Goal: Task Accomplishment & Management: Use online tool/utility

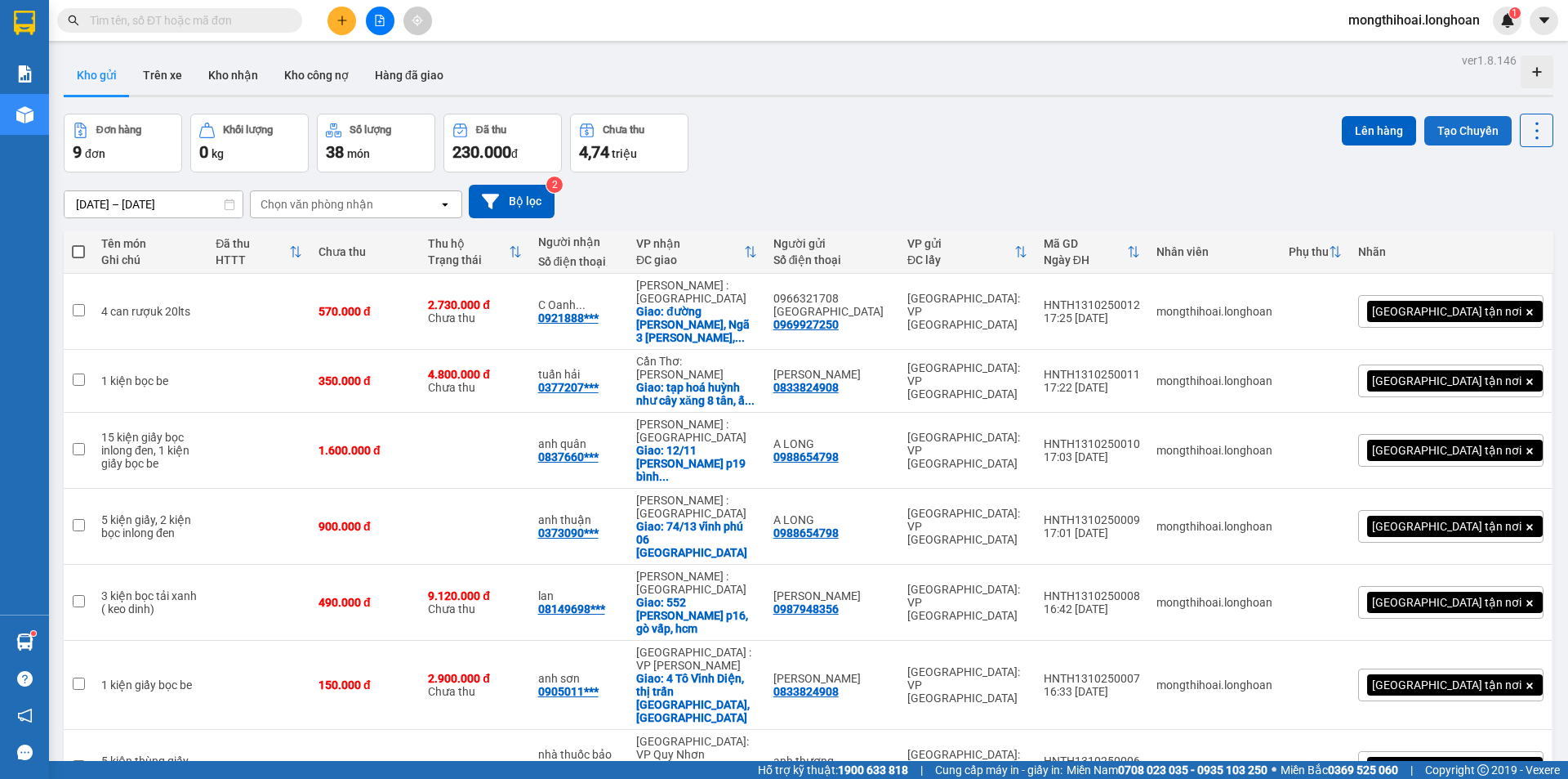
click at [1439, 123] on button "Tạo Chuyến" at bounding box center [1469, 131] width 88 height 29
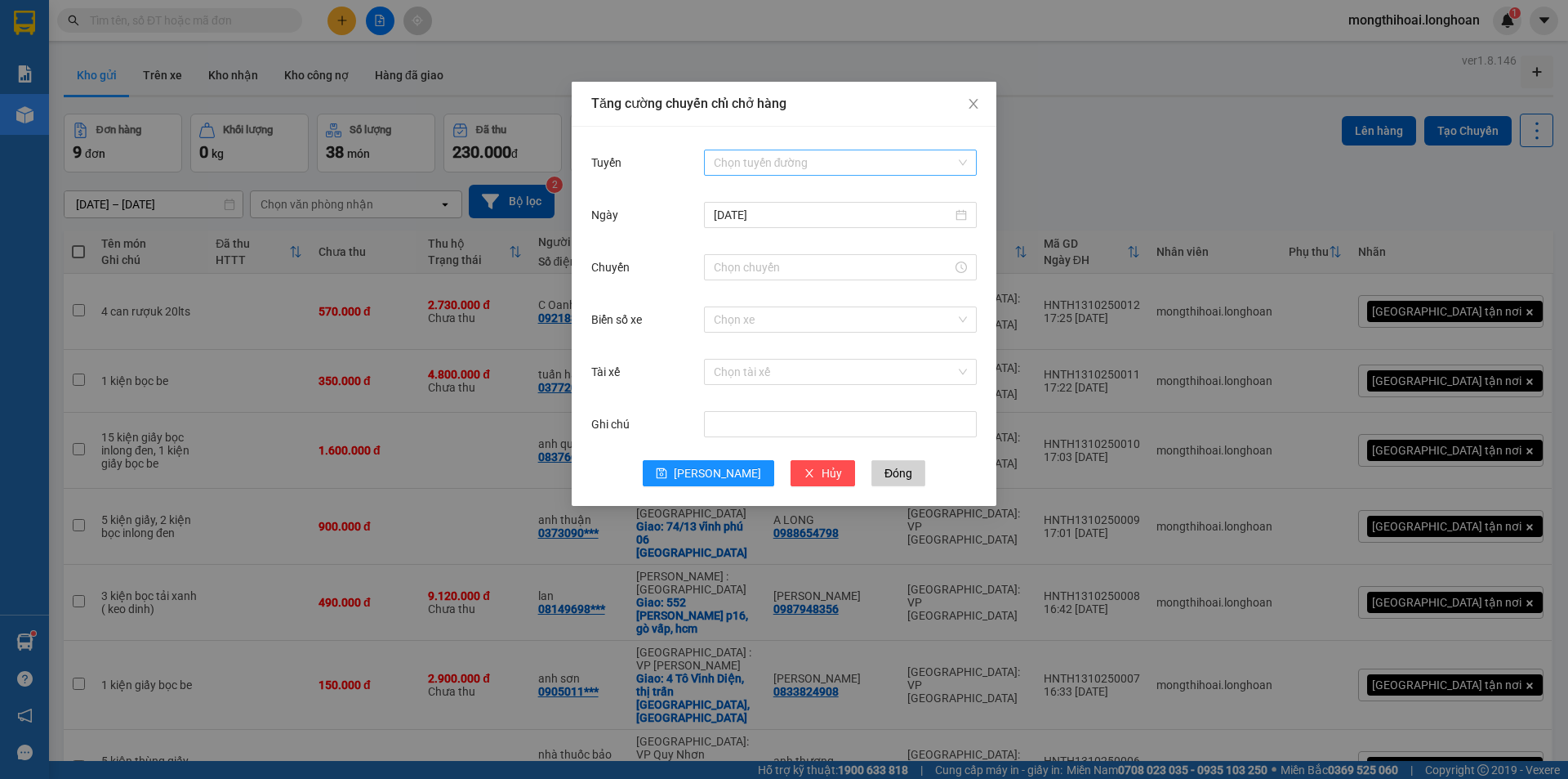
click at [805, 162] on input "Tuyến" at bounding box center [834, 163] width 242 height 24
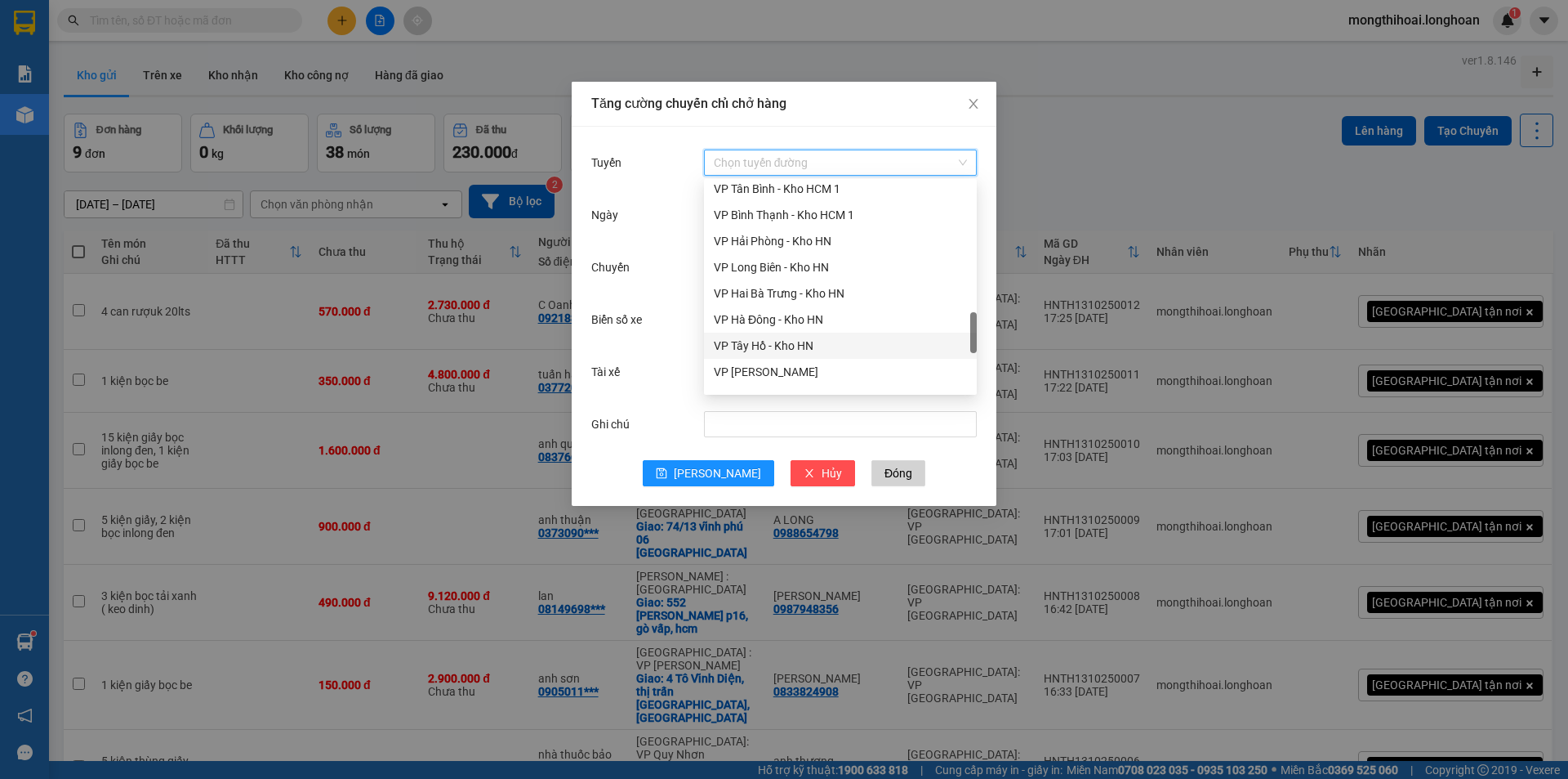
click at [747, 336] on div "VP Tây Hồ - Kho HN" at bounding box center [841, 345] width 273 height 26
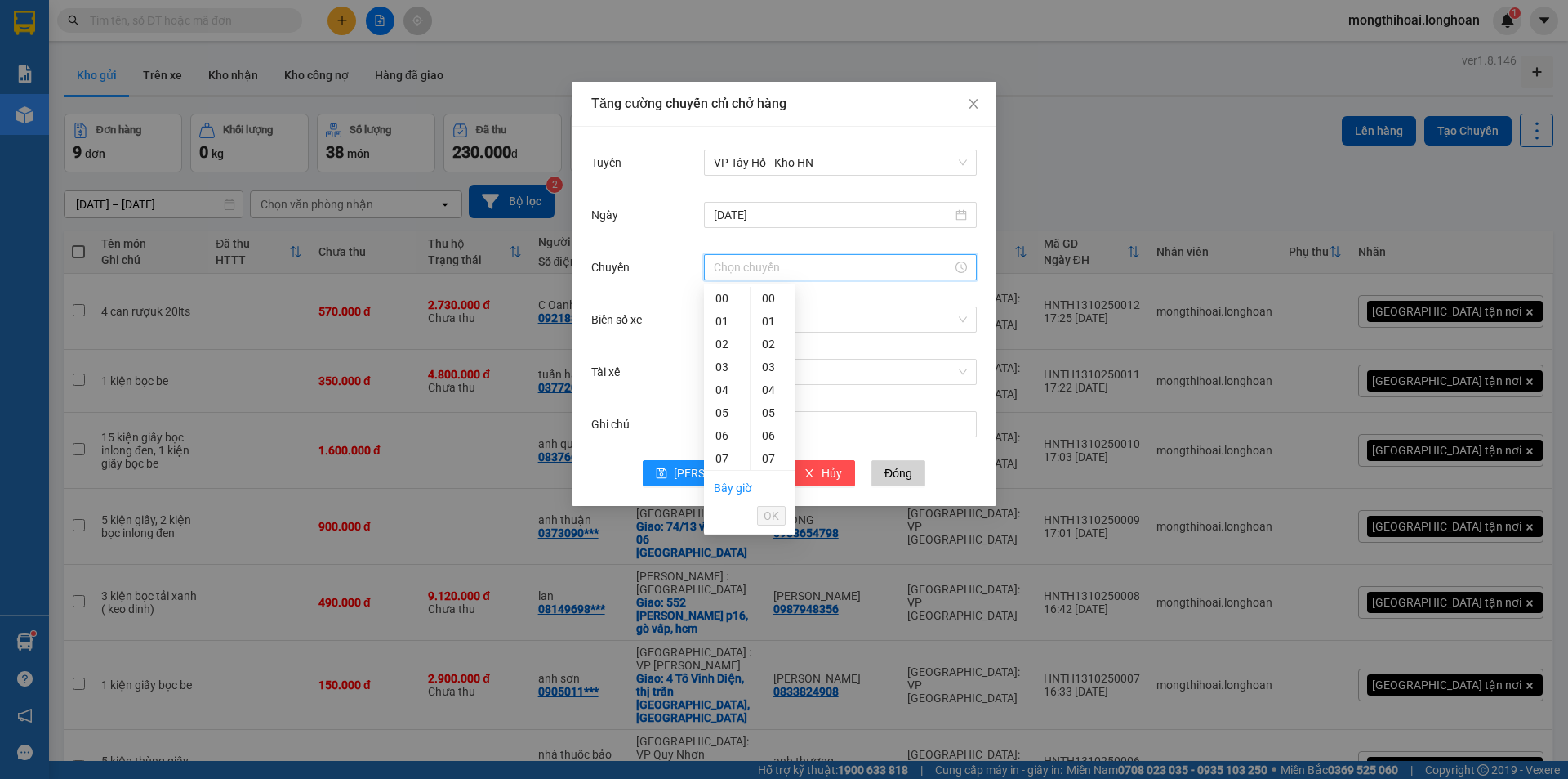
click at [787, 275] on input "Chuyến" at bounding box center [832, 267] width 238 height 18
click at [722, 401] on div "19" at bounding box center [727, 406] width 45 height 23
click at [768, 376] on div "50" at bounding box center [773, 380] width 45 height 23
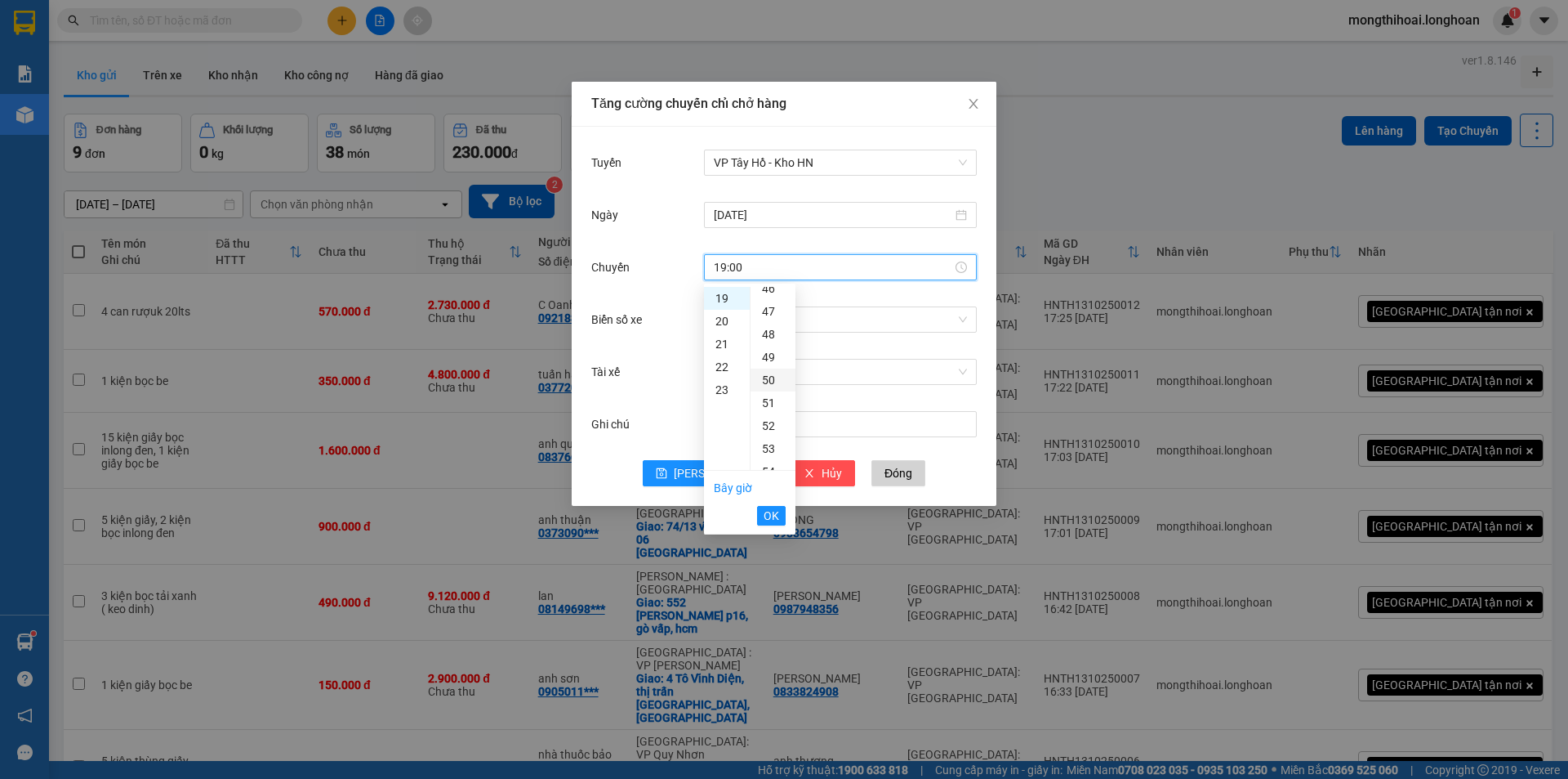
type input "19:50"
click at [767, 520] on span "OK" at bounding box center [771, 515] width 15 height 18
click at [775, 327] on input "Biển số xe" at bounding box center [834, 319] width 242 height 24
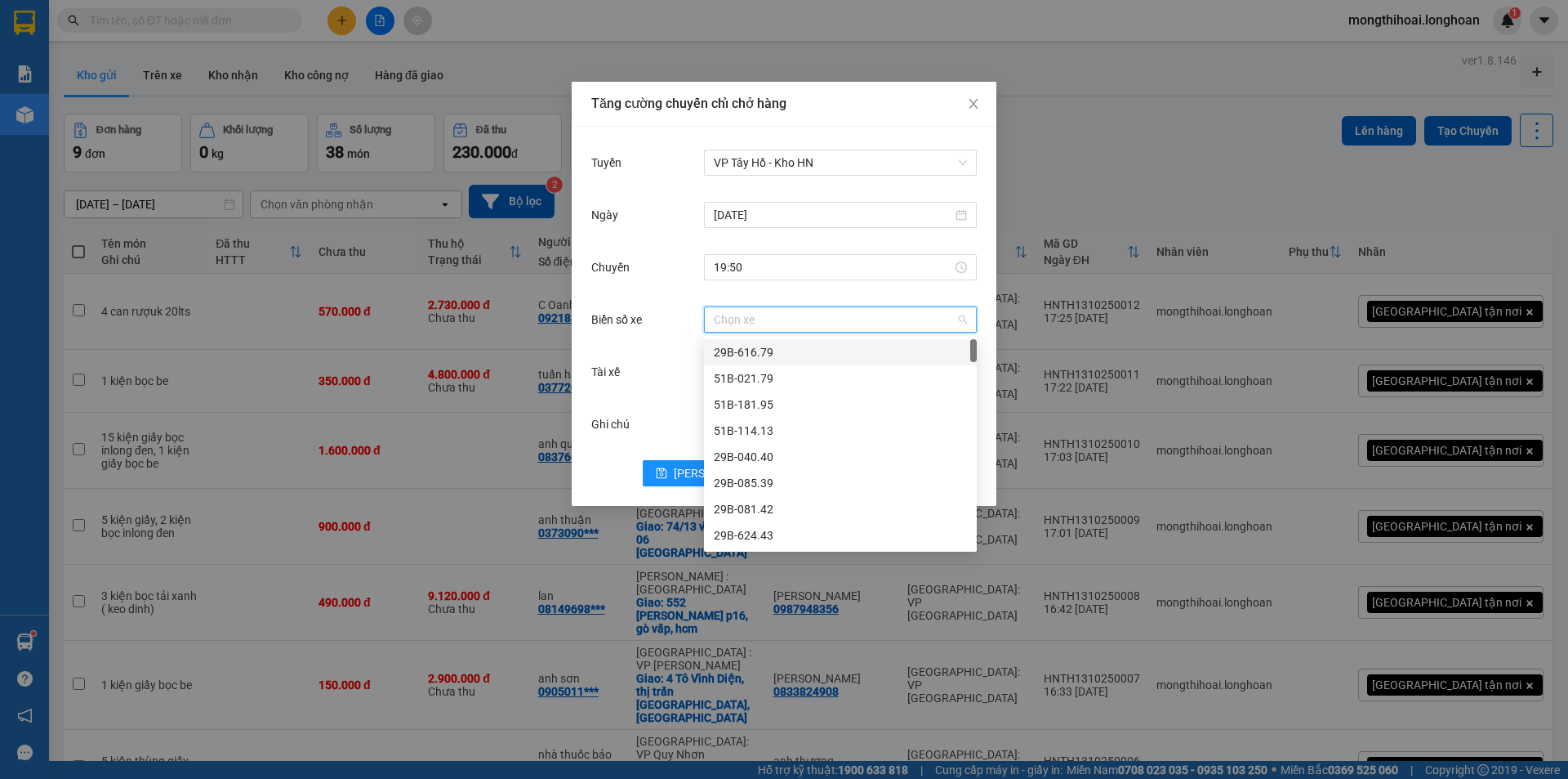
type input "5"
type input "45"
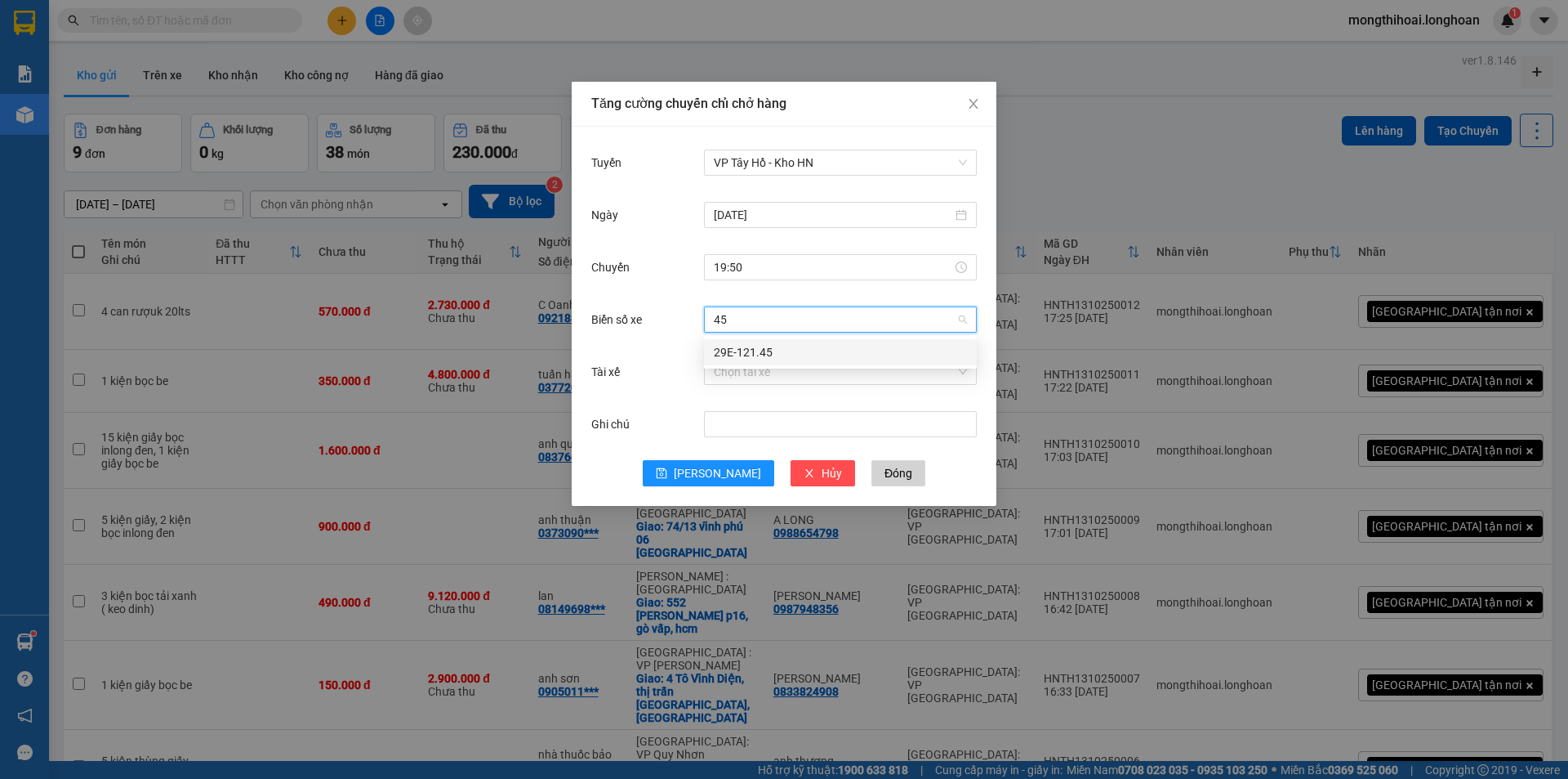
click at [769, 357] on div "29E-121.45" at bounding box center [840, 352] width 253 height 18
click at [761, 379] on input "Tài xế" at bounding box center [834, 371] width 242 height 24
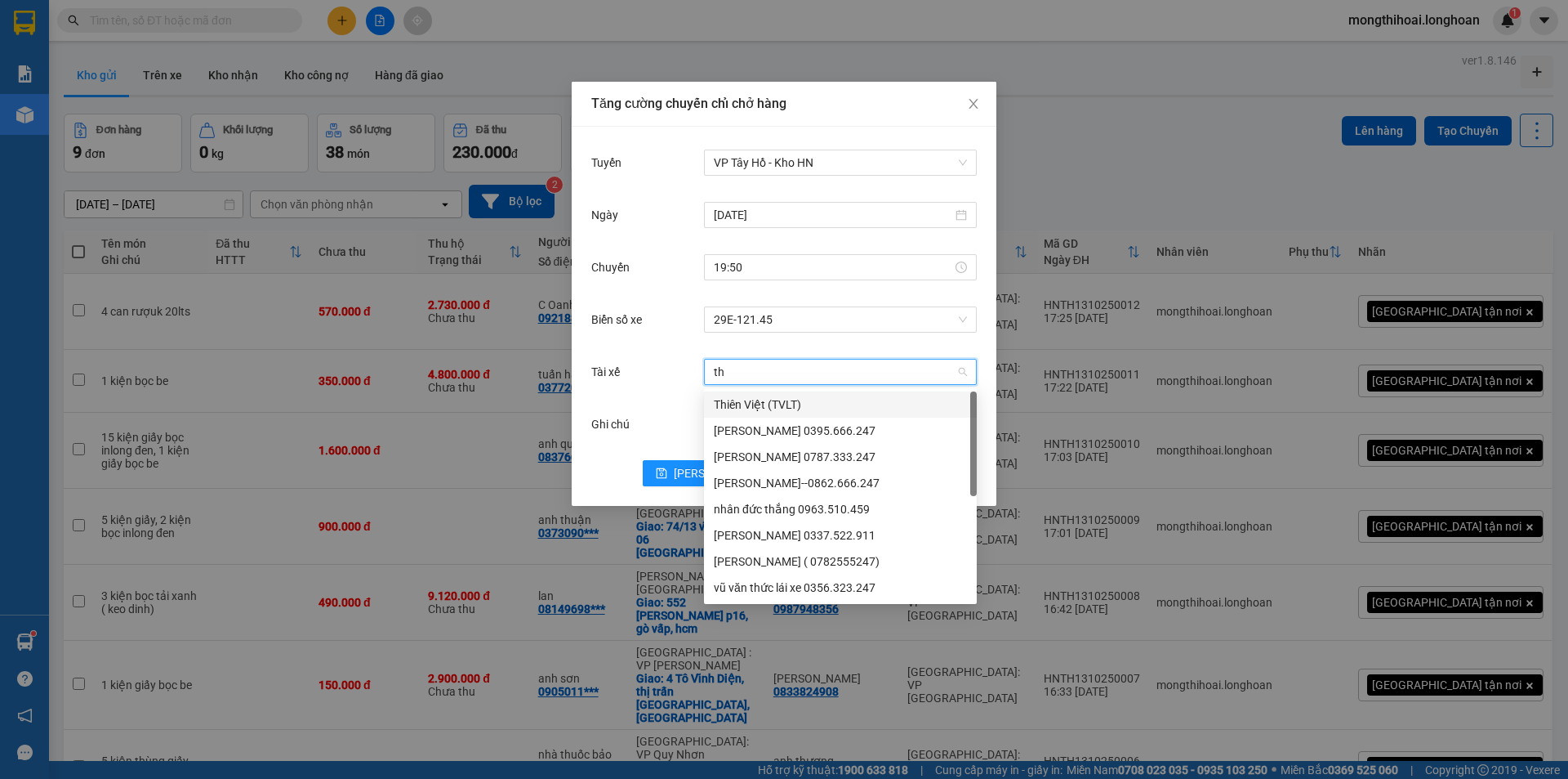
type input "thu"
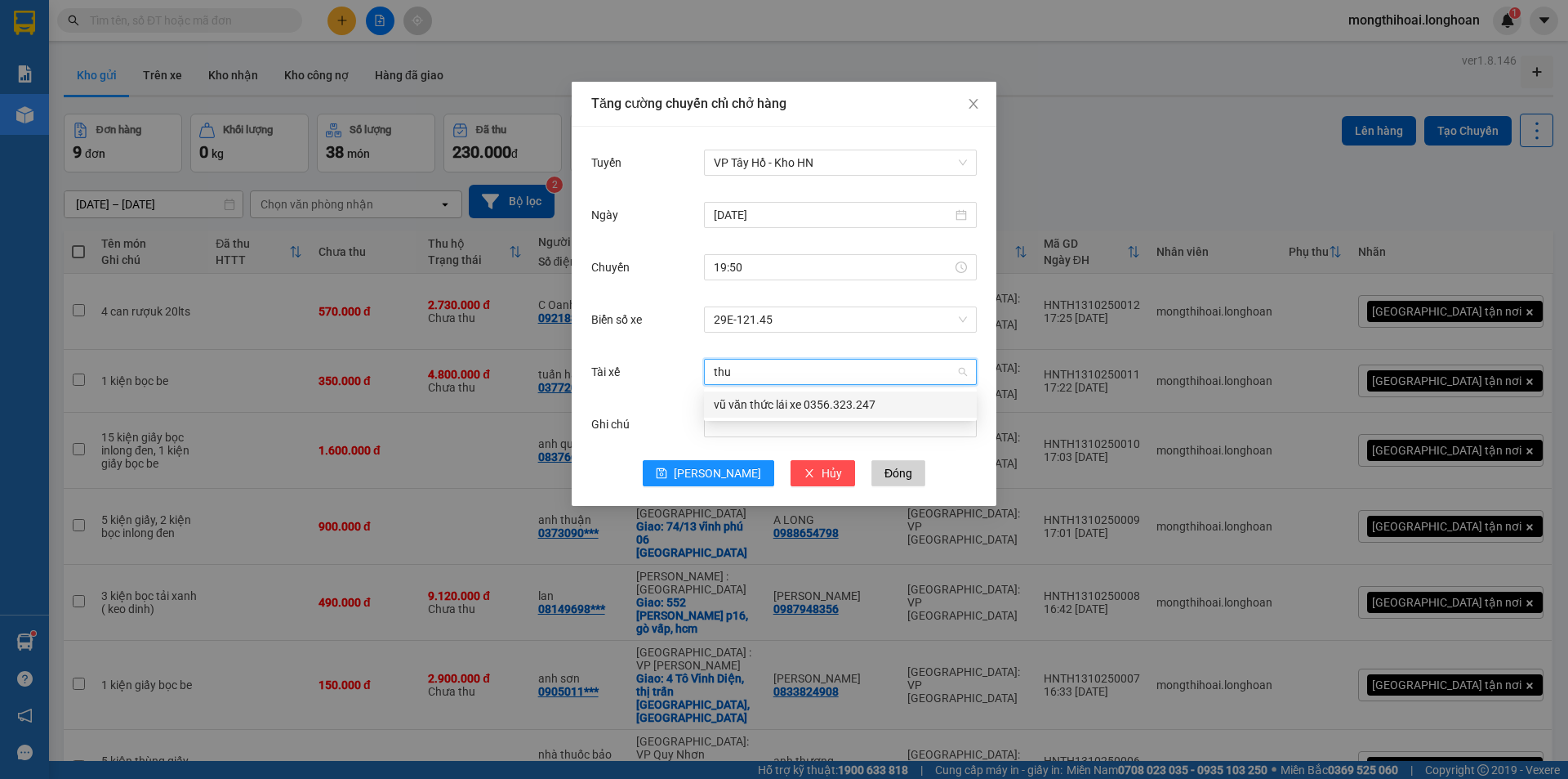
click at [762, 403] on div "vũ văn thức lái xe 0356.323.247" at bounding box center [840, 404] width 253 height 18
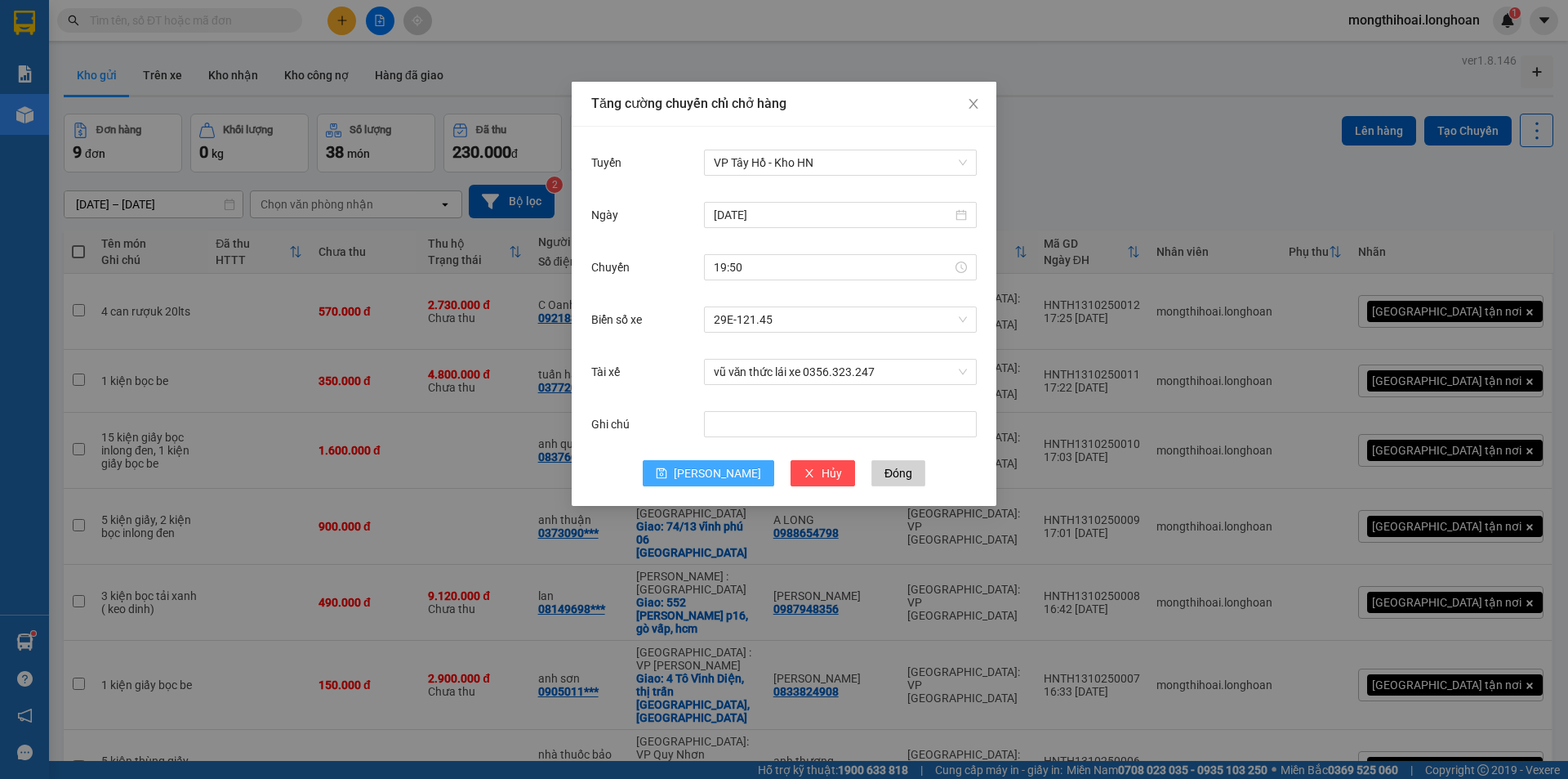
drag, startPoint x: 696, startPoint y: 478, endPoint x: 766, endPoint y: 375, distance: 124.5
click at [667, 477] on icon "save" at bounding box center [662, 473] width 12 height 12
click at [970, 98] on icon "close" at bounding box center [974, 104] width 13 height 13
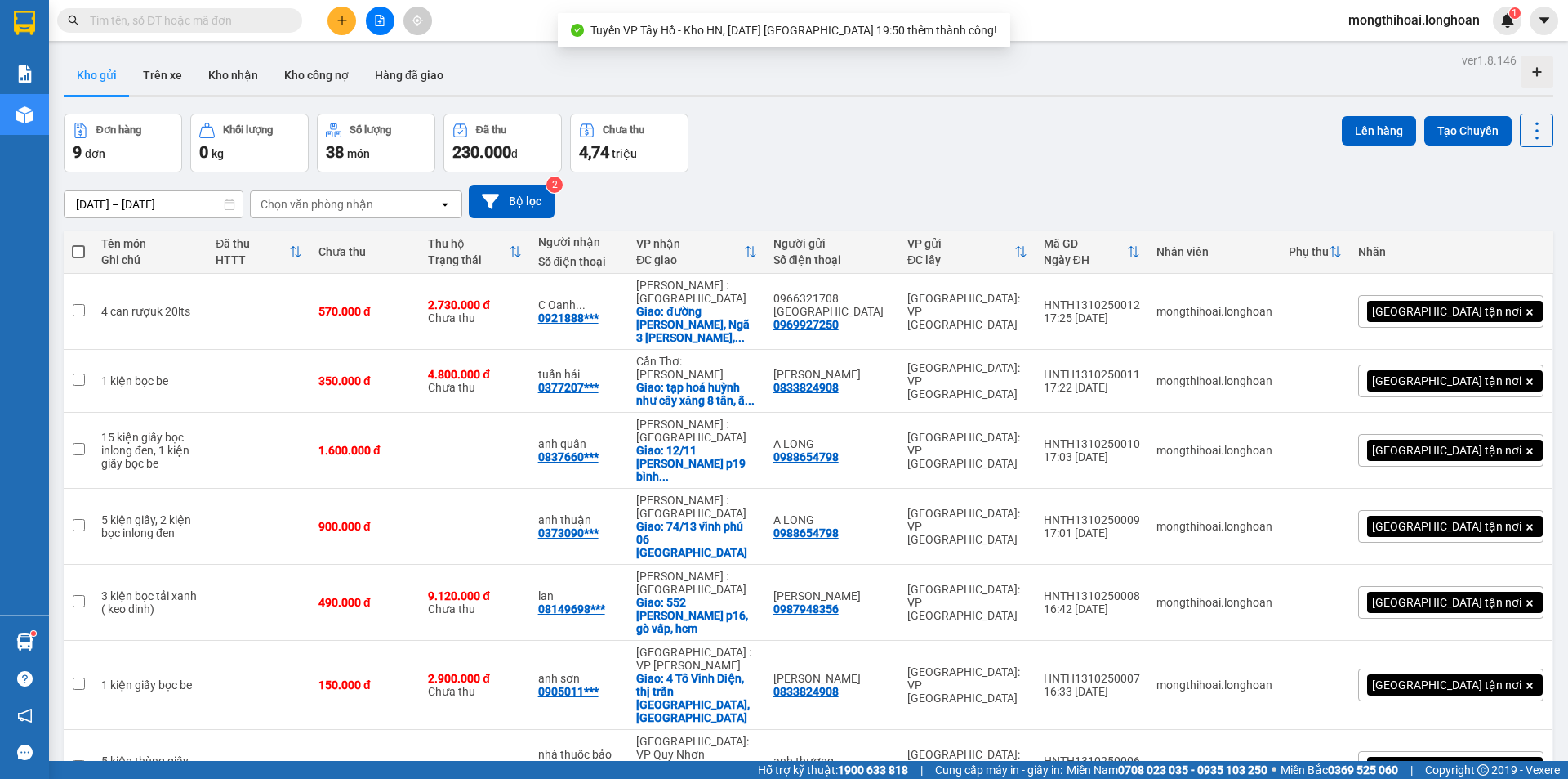
click at [82, 250] on span at bounding box center [78, 252] width 13 height 13
click at [78, 243] on input "checkbox" at bounding box center [78, 243] width 0 height 0
checkbox input "true"
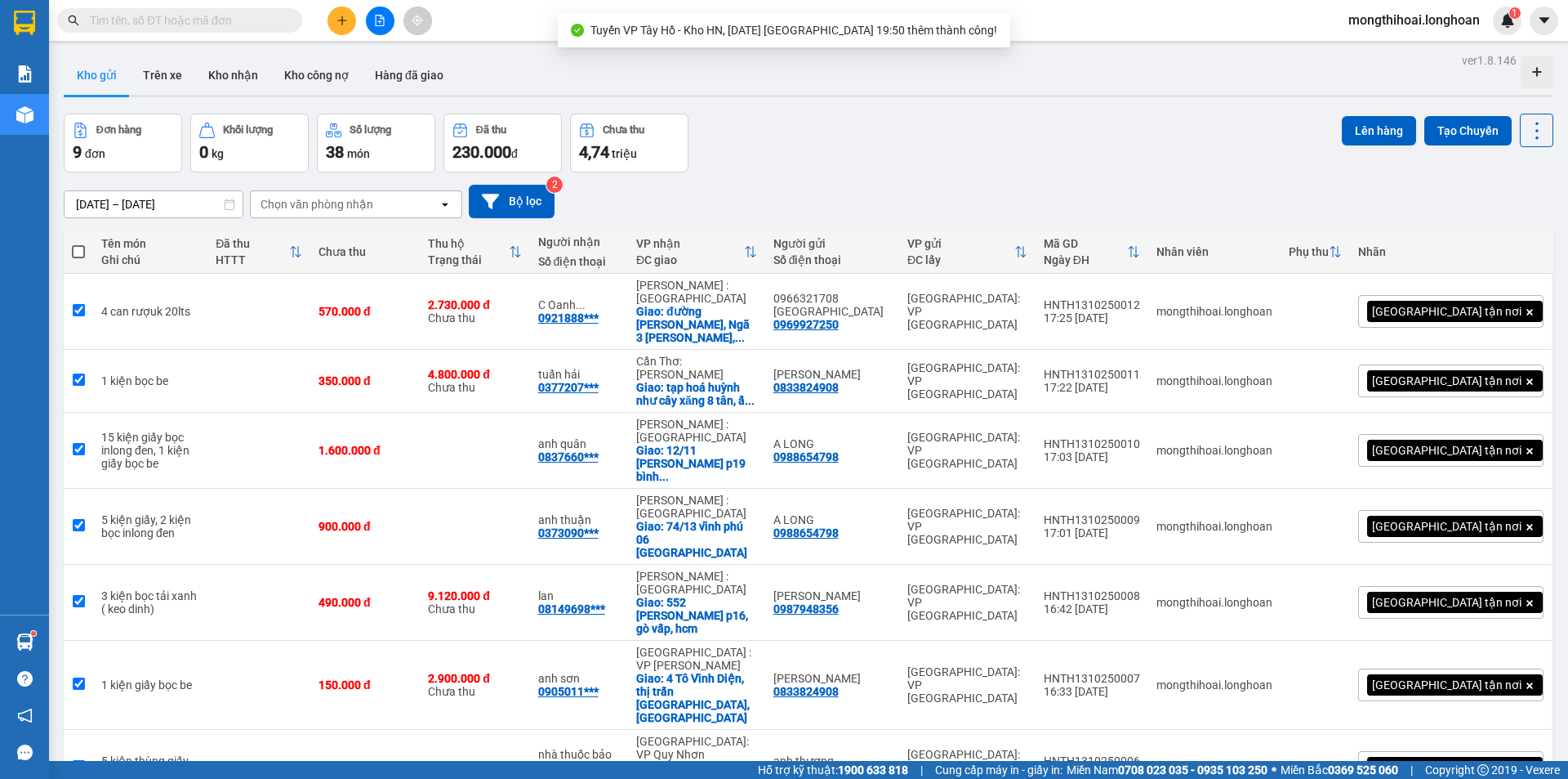
checkbox input "true"
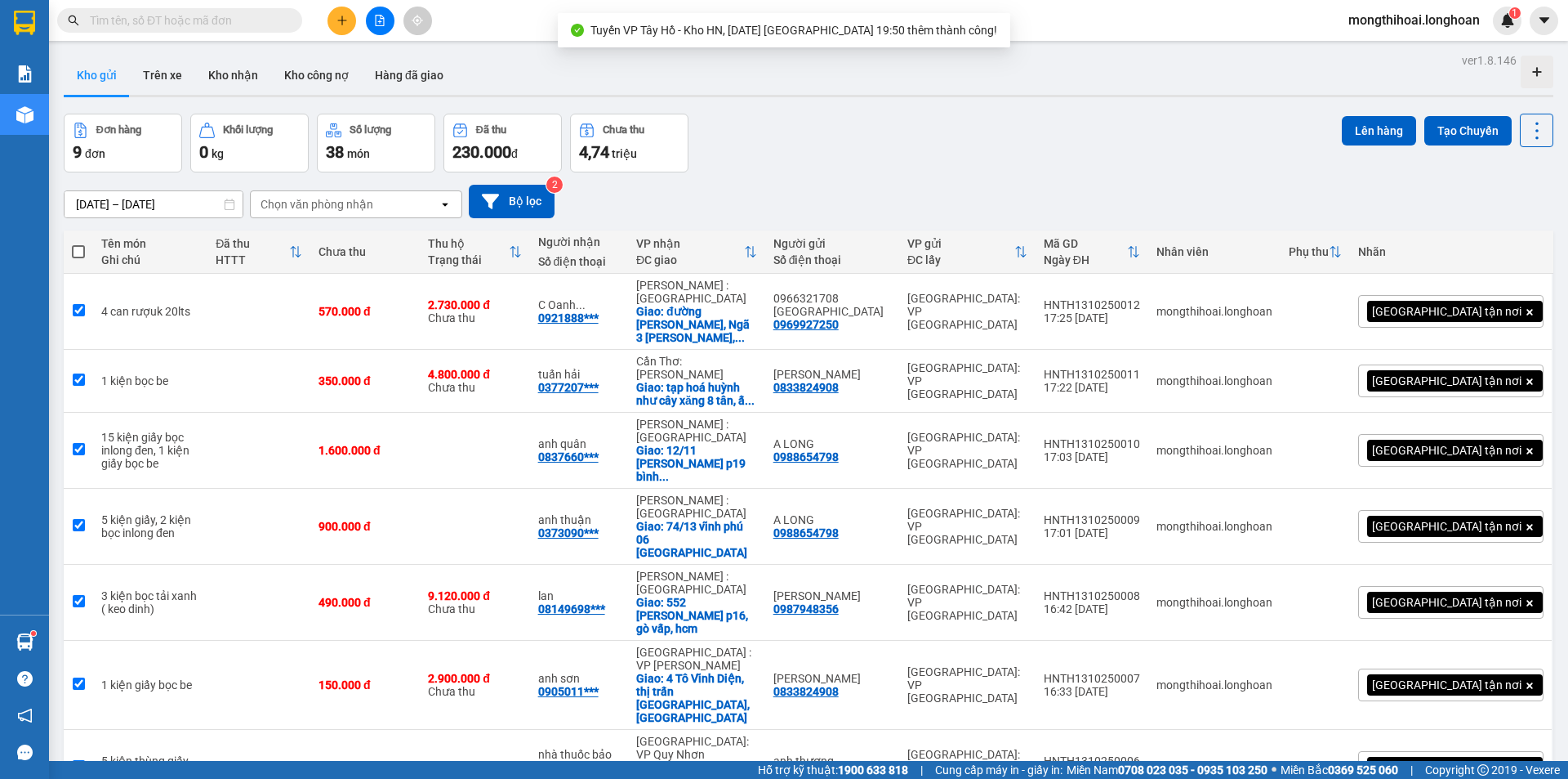
checkbox input "true"
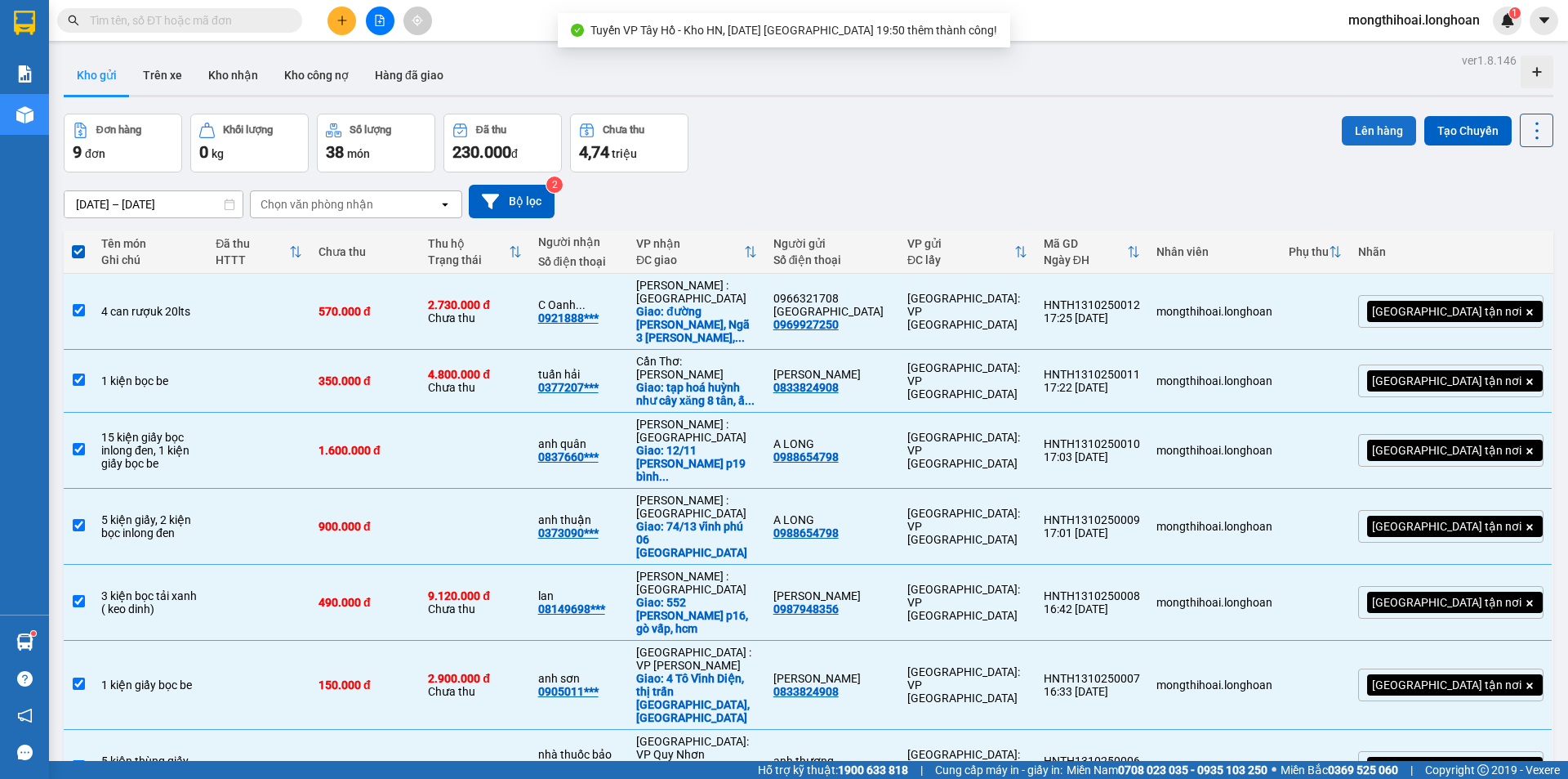
click at [1355, 126] on button "Lên hàng" at bounding box center [1379, 131] width 74 height 29
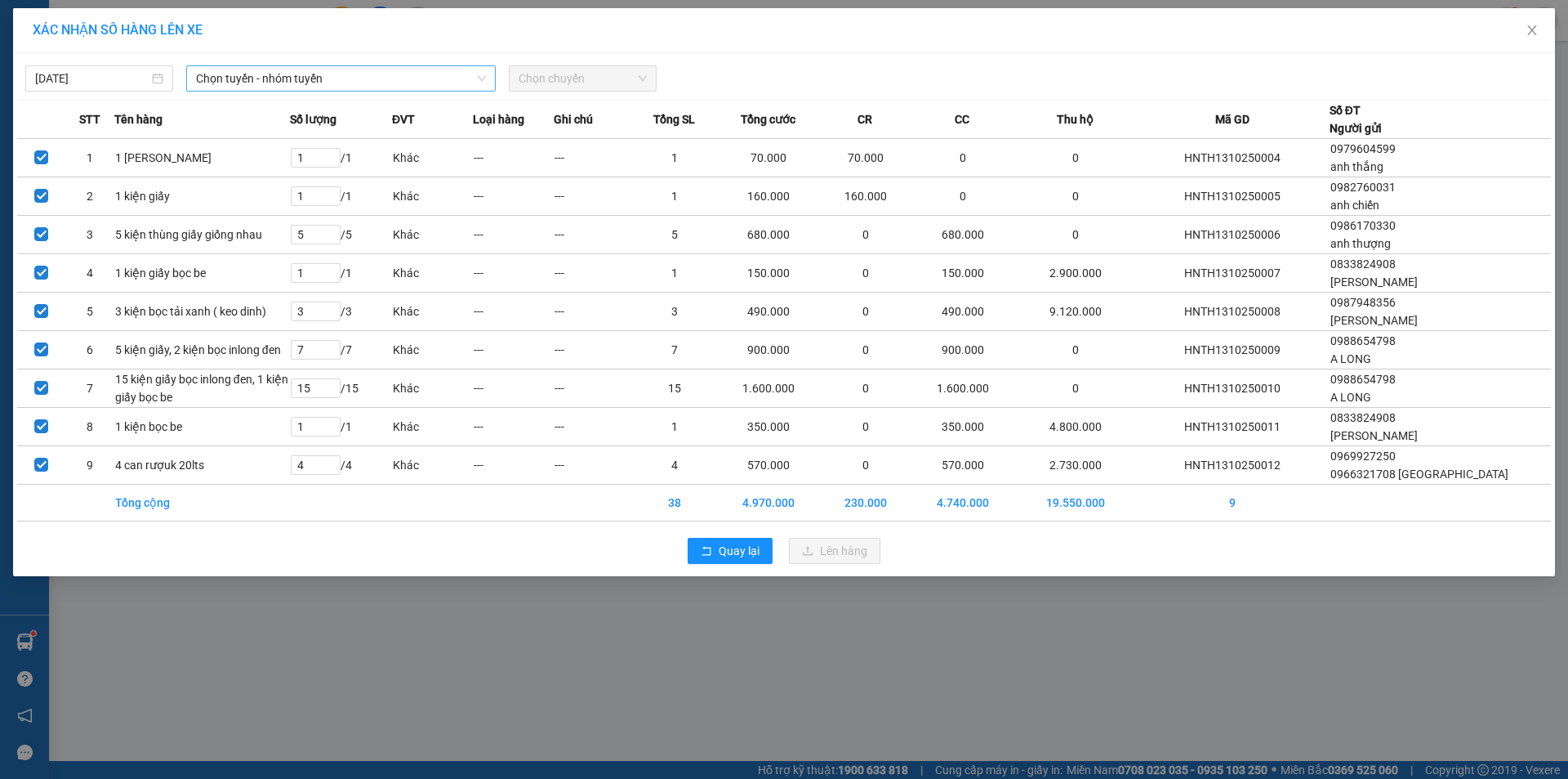
click at [444, 85] on span "Chọn tuyến - nhóm tuyến" at bounding box center [341, 78] width 290 height 24
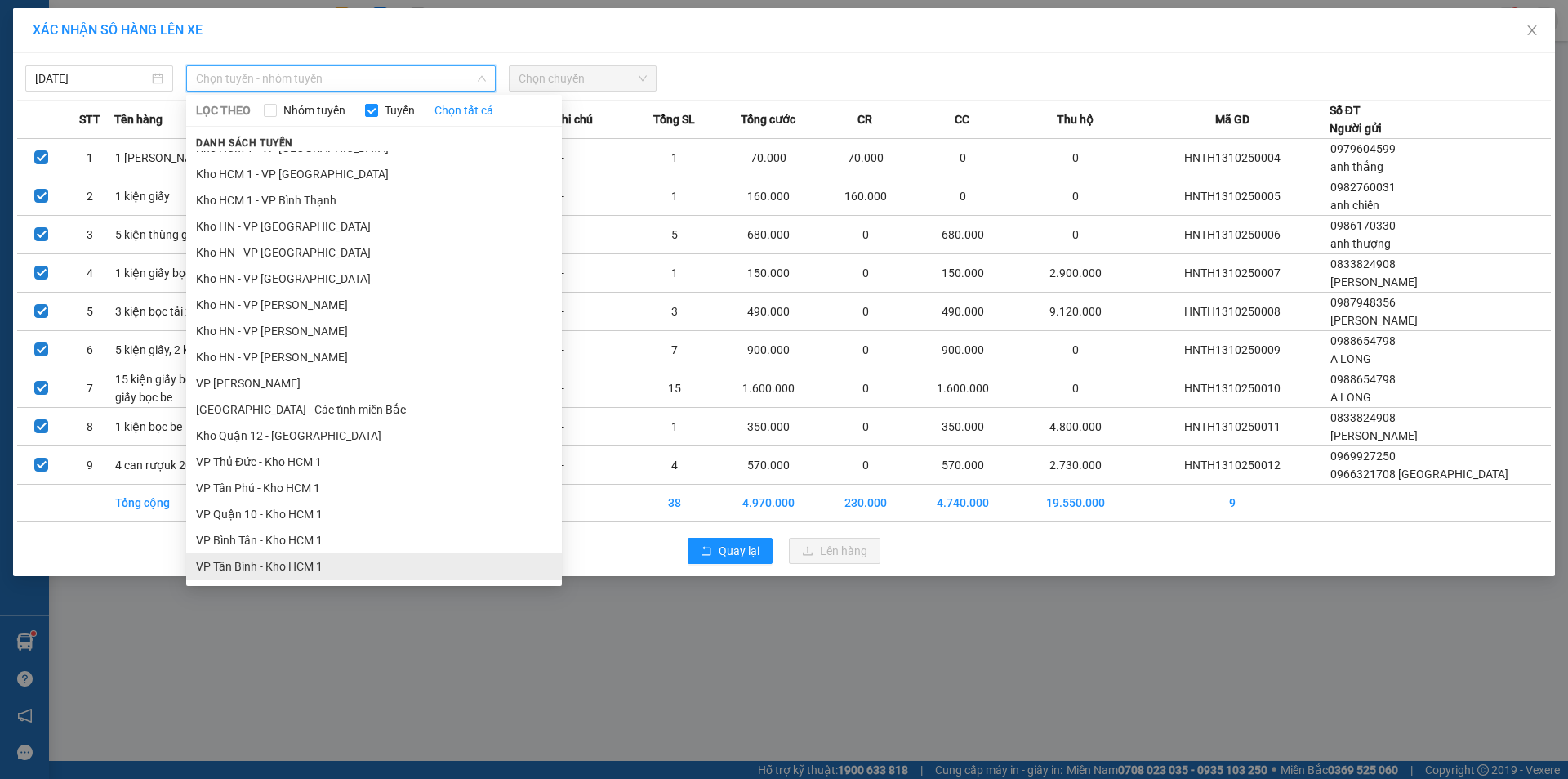
scroll to position [654, 0]
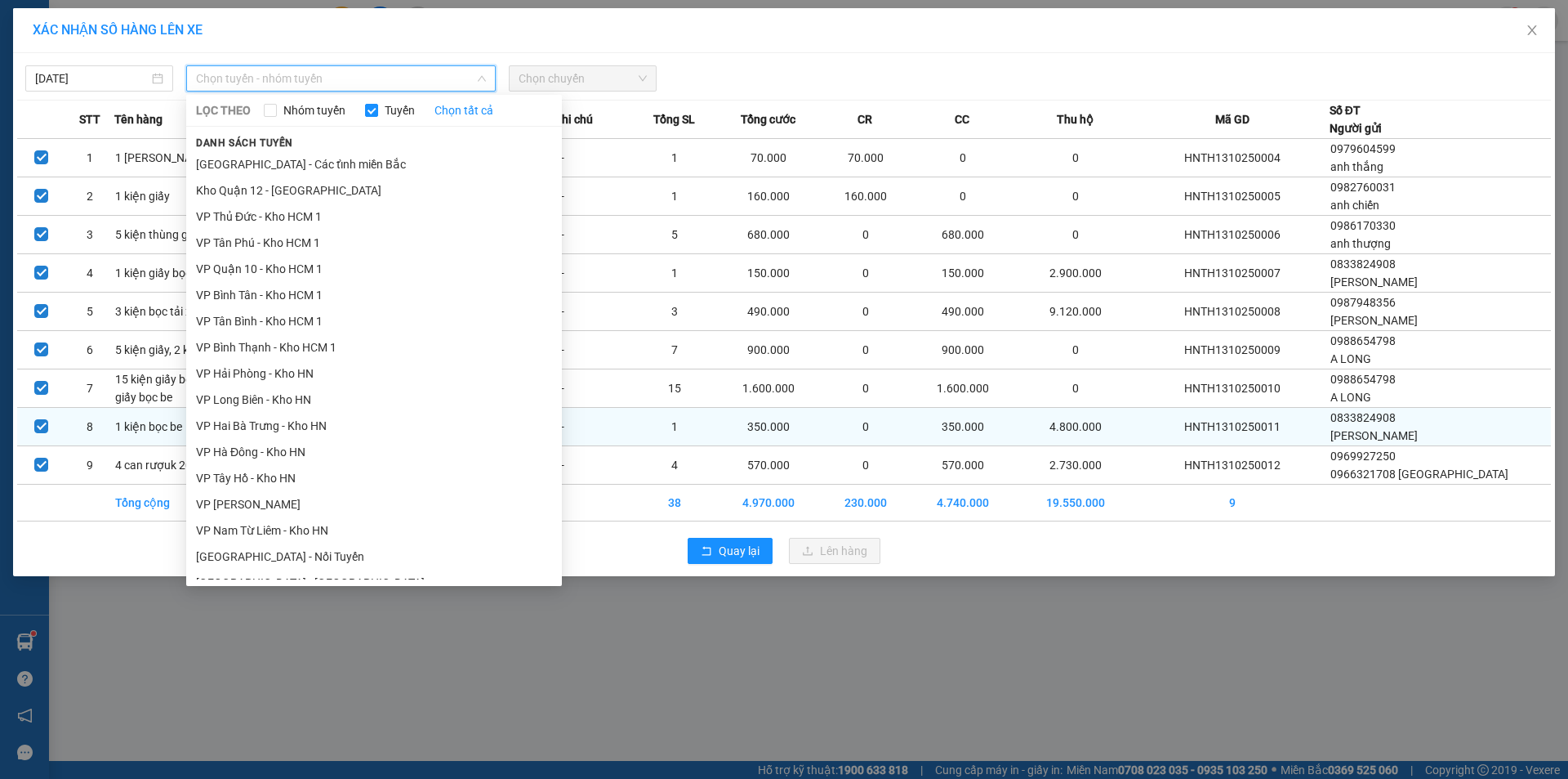
drag, startPoint x: 236, startPoint y: 472, endPoint x: 241, endPoint y: 462, distance: 11.2
click at [236, 472] on li "VP Tây Hồ - Kho HN" at bounding box center [374, 478] width 375 height 26
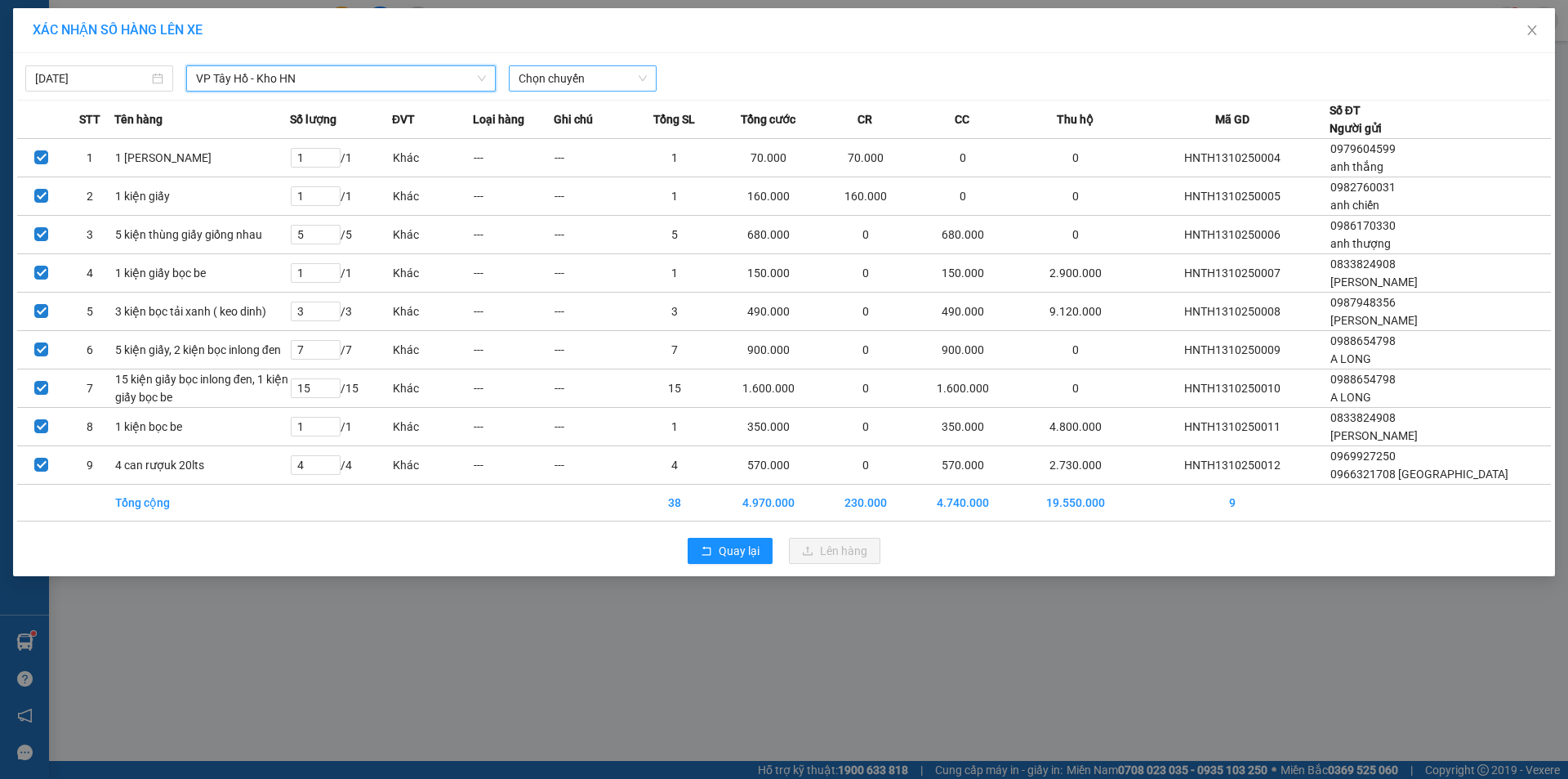
click at [603, 72] on span "Chọn chuyến" at bounding box center [582, 78] width 128 height 24
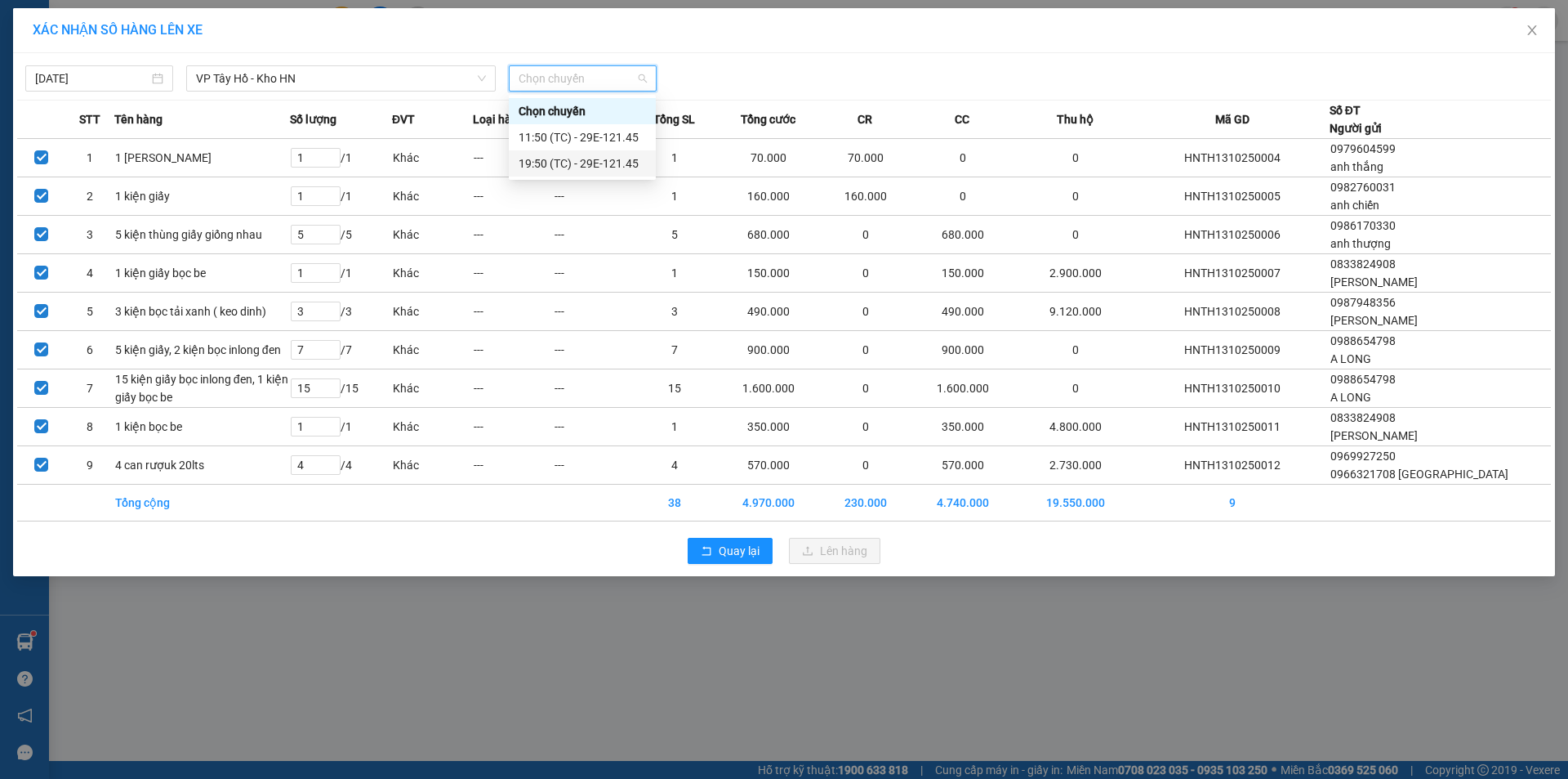
drag, startPoint x: 563, startPoint y: 166, endPoint x: 733, endPoint y: 329, distance: 235.5
click at [564, 166] on div "19:50 (TC) - 29E-121.45" at bounding box center [582, 163] width 127 height 18
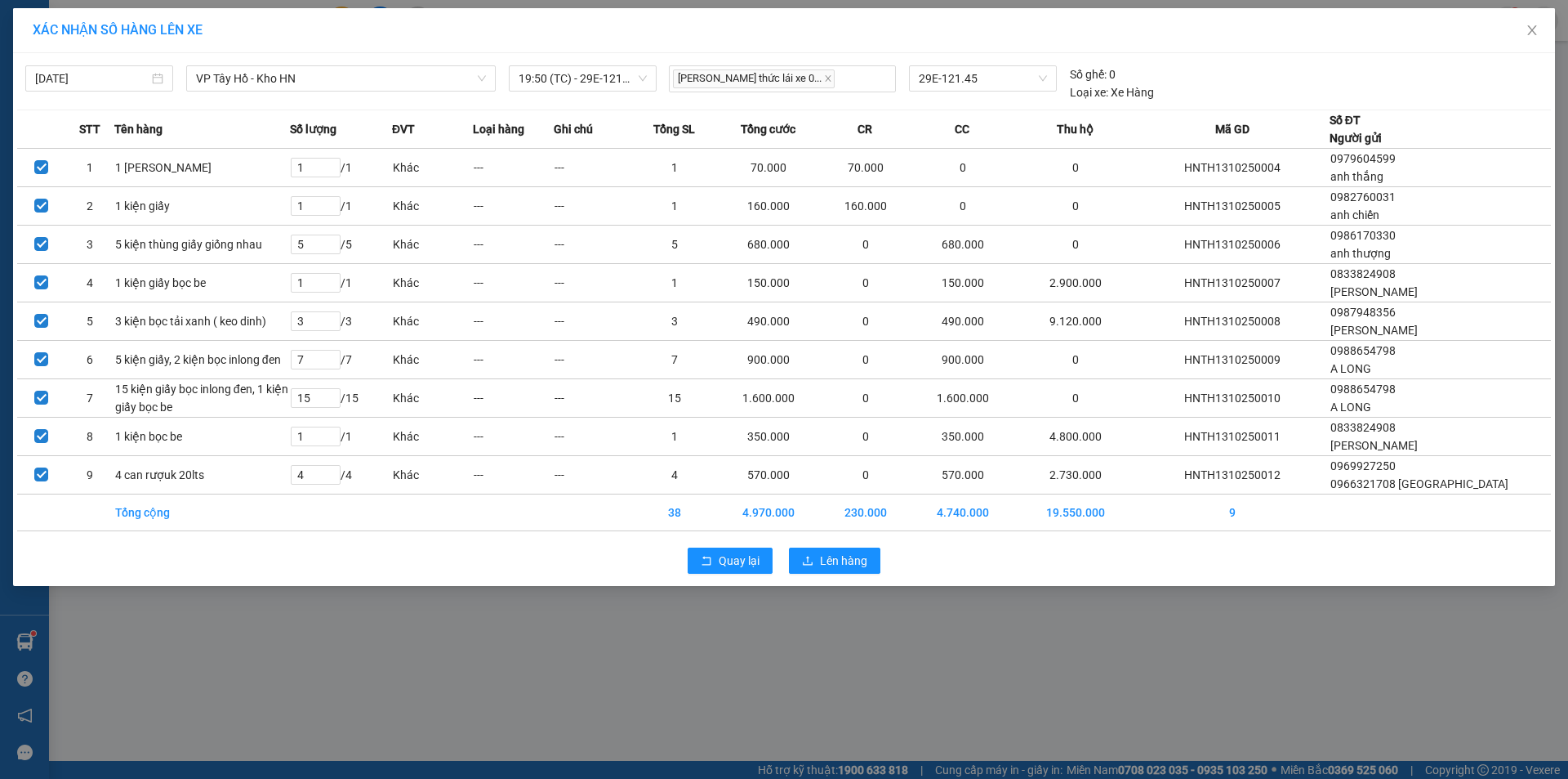
click at [839, 558] on div "Quay lại Lên hàng" at bounding box center [784, 561] width 1534 height 42
click at [832, 569] on span "Lên hàng" at bounding box center [843, 560] width 47 height 18
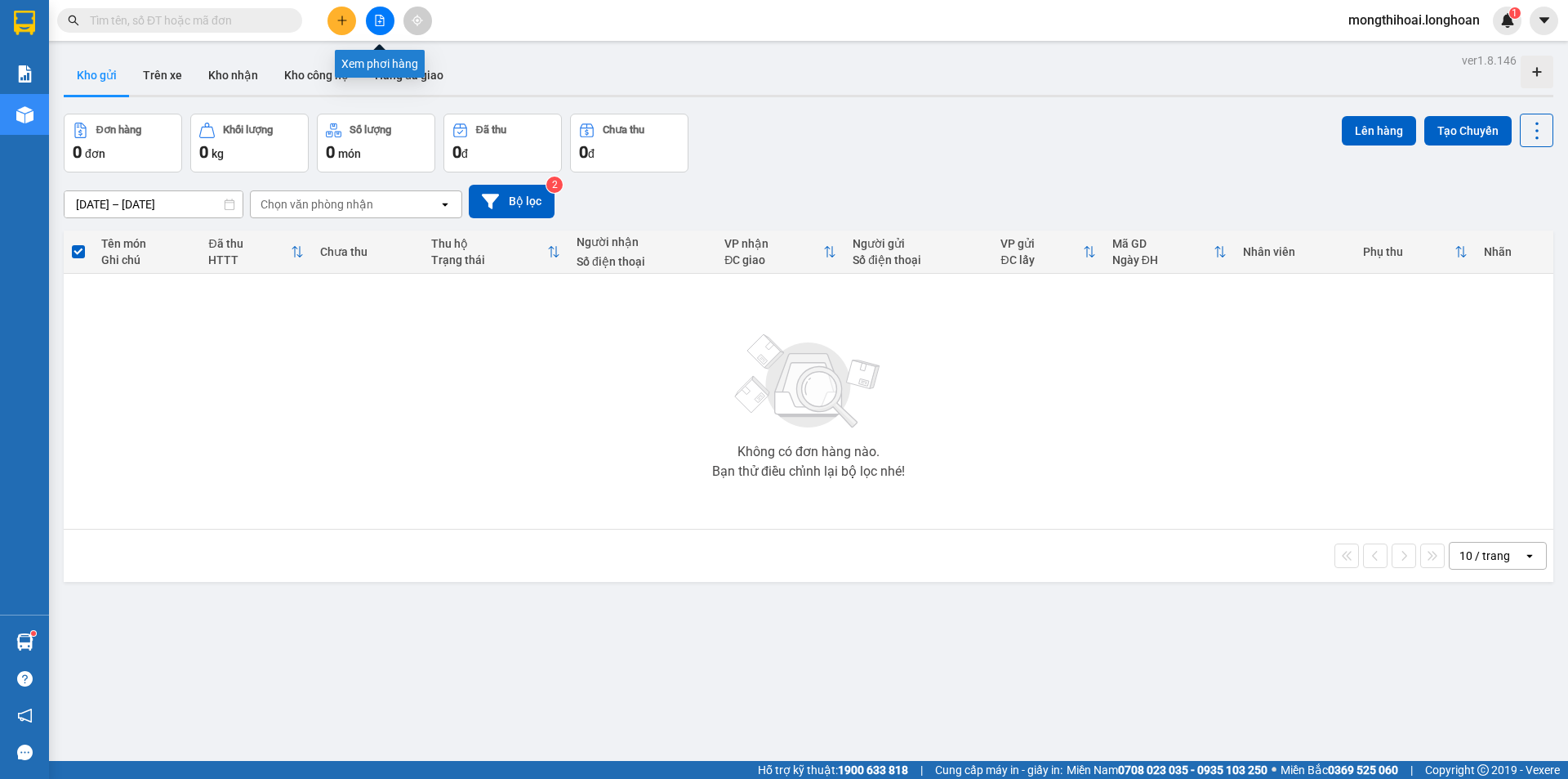
click at [376, 24] on icon "file-add" at bounding box center [380, 20] width 12 height 12
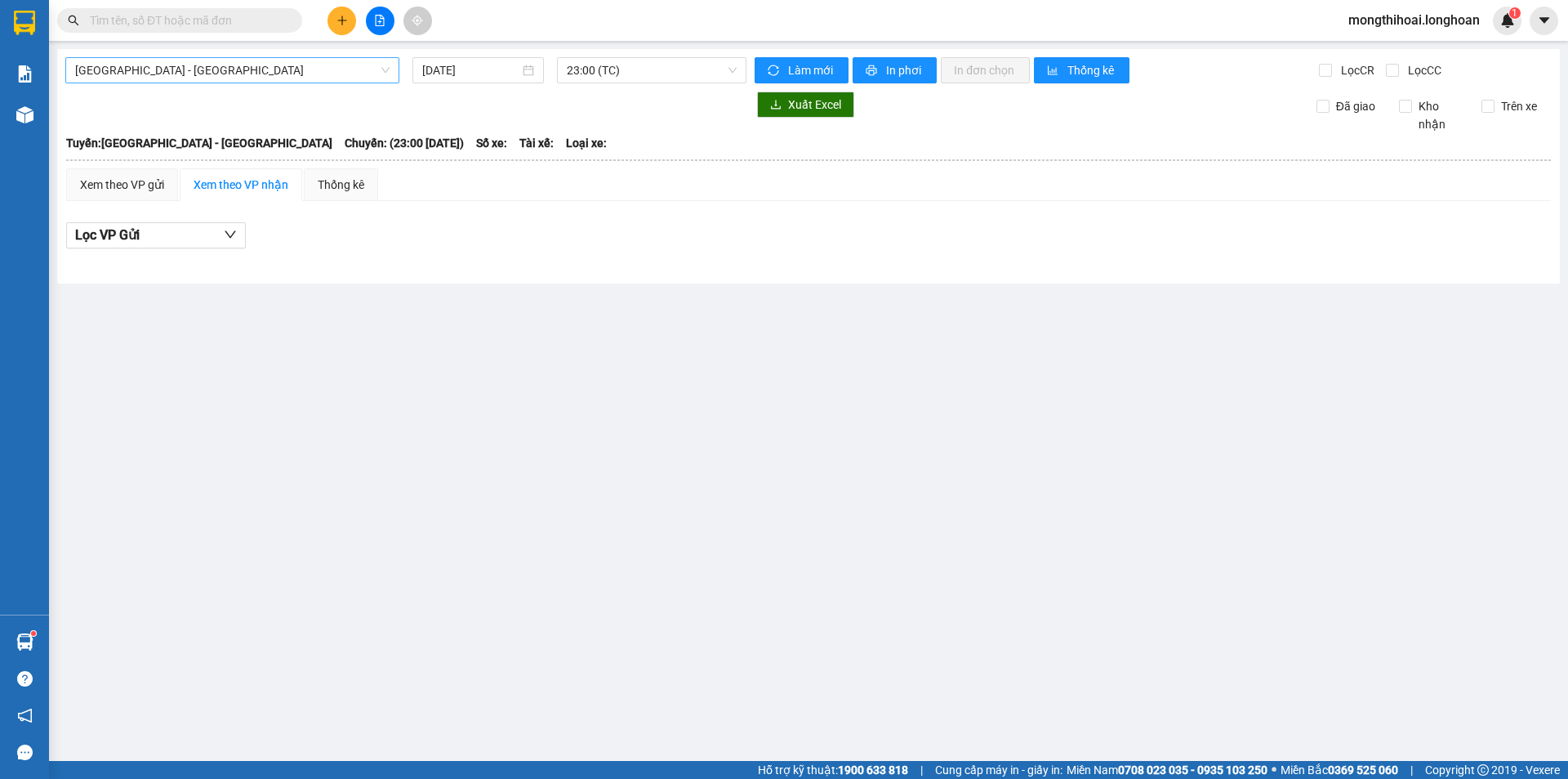
drag, startPoint x: 316, startPoint y: 65, endPoint x: 297, endPoint y: 80, distance: 24.2
click at [316, 67] on span "[GEOGRAPHIC_DATA] - [GEOGRAPHIC_DATA]" at bounding box center [232, 70] width 315 height 24
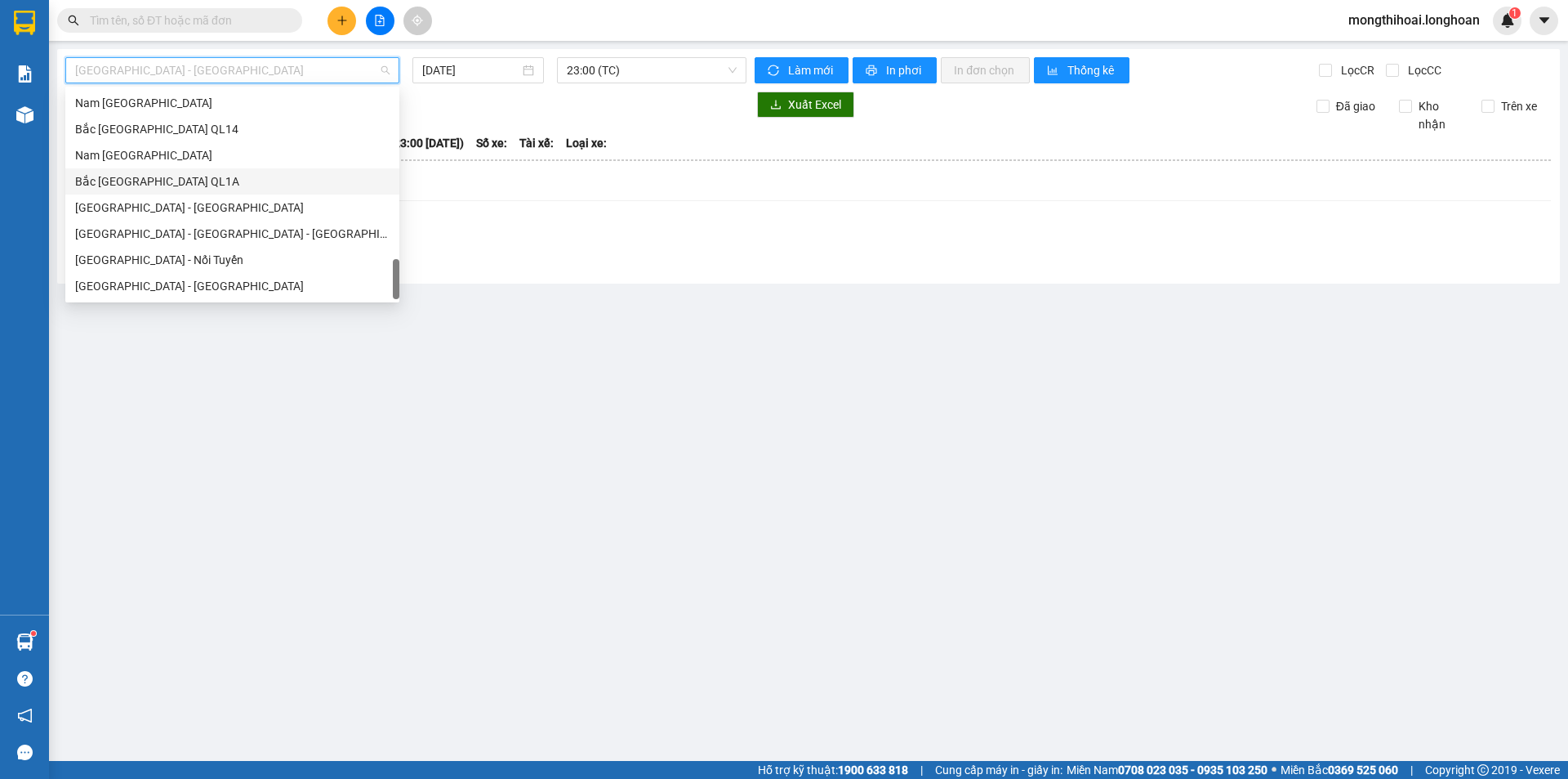
scroll to position [987, 0]
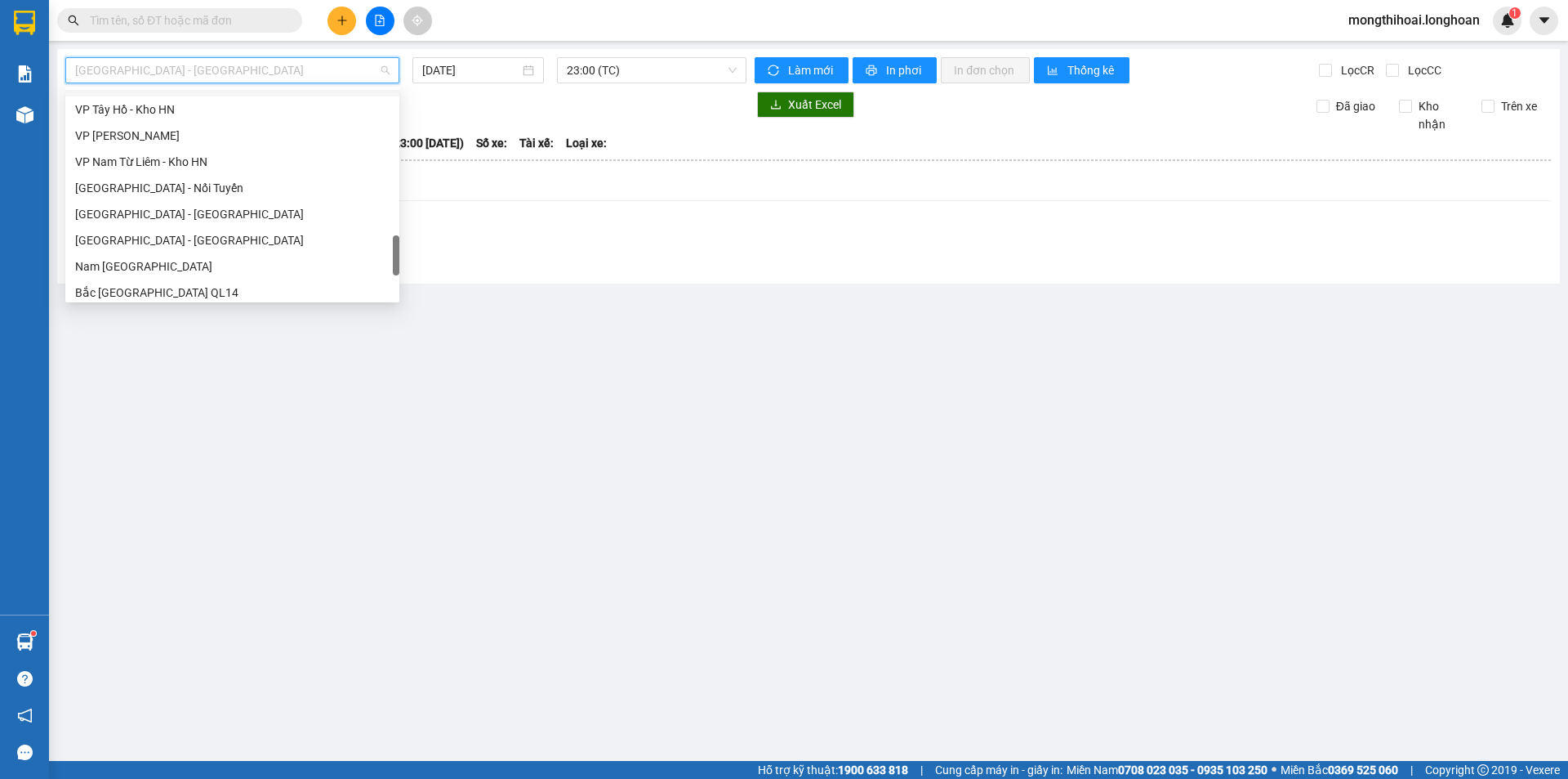
click at [141, 95] on div "VP Hà Đông - Kho HN" at bounding box center [232, 83] width 334 height 26
type input "[DATE]"
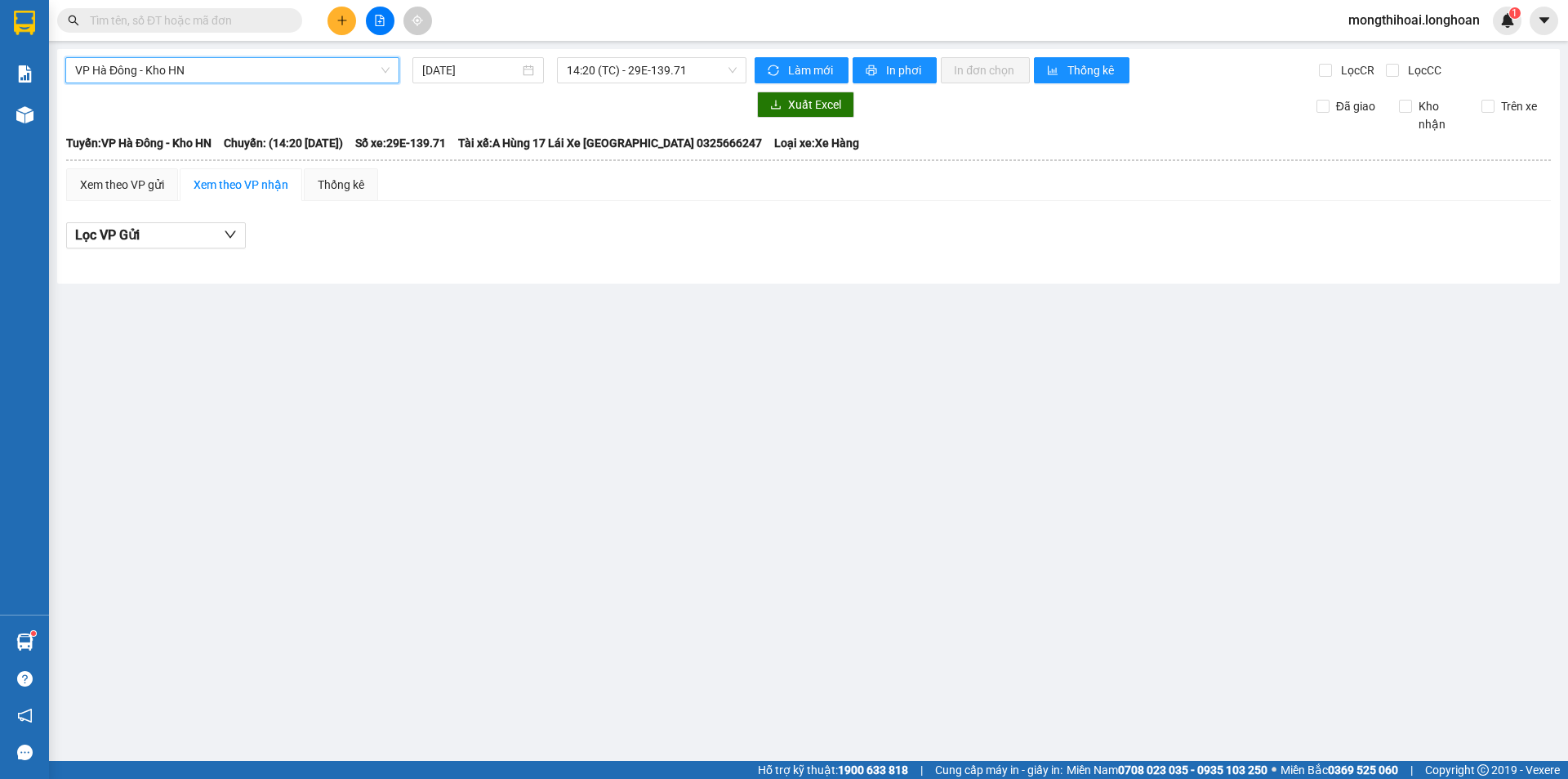
click at [251, 73] on span "VP Hà Đông - Kho HN" at bounding box center [232, 70] width 315 height 24
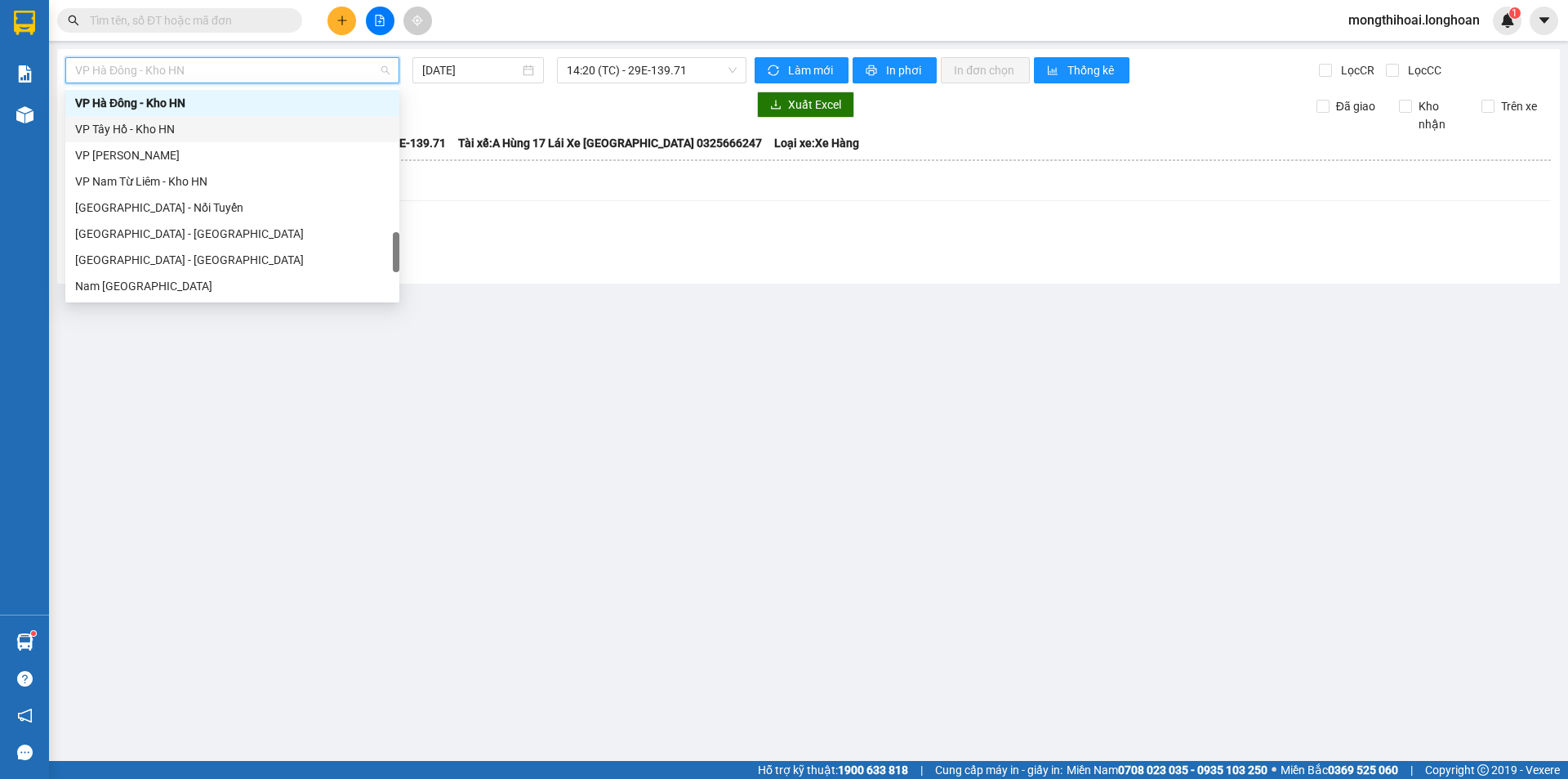
click at [130, 127] on div "VP Tây Hồ - Kho HN" at bounding box center [232, 129] width 315 height 18
type input "[DATE]"
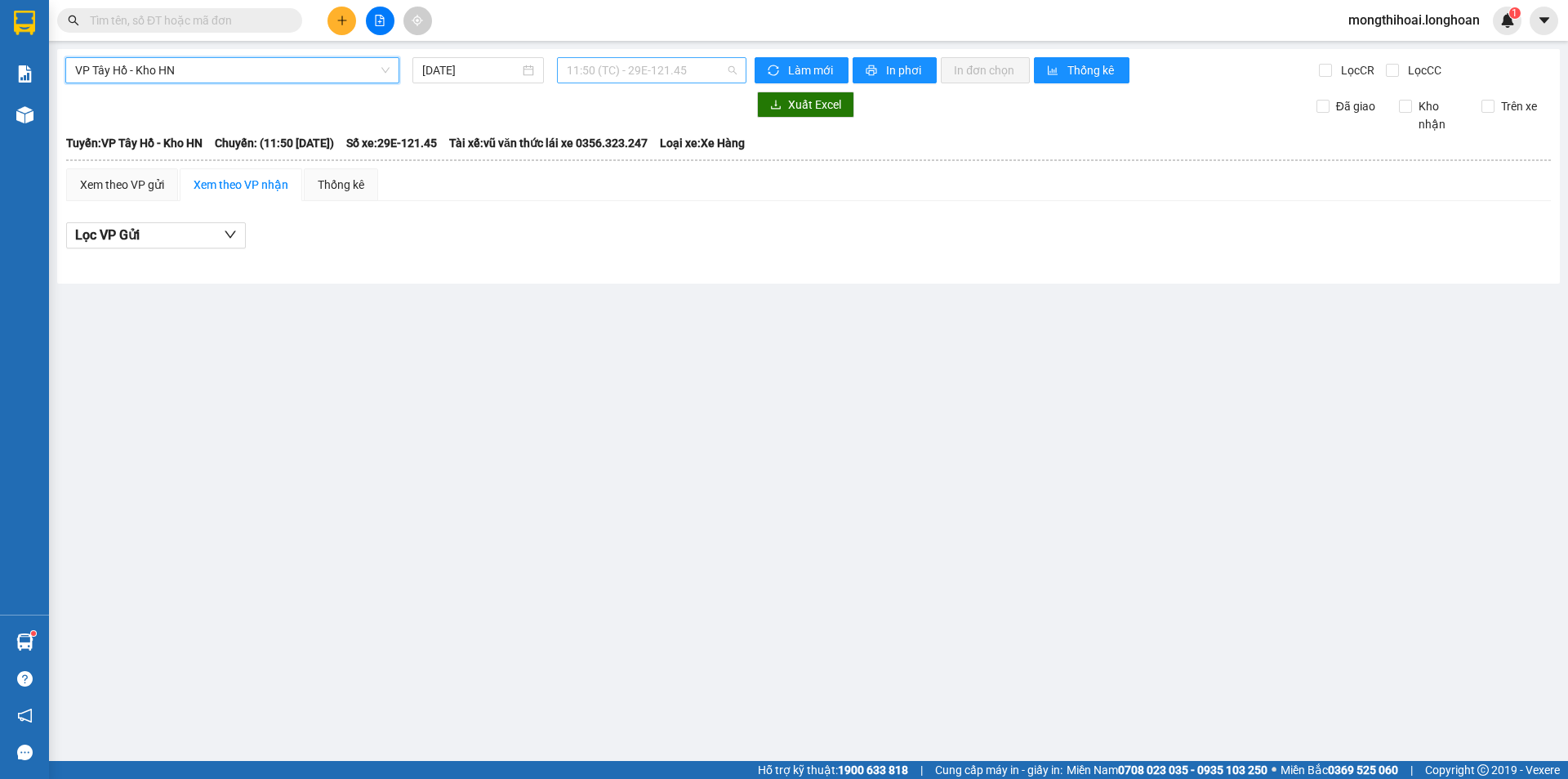
click at [688, 72] on span "11:50 (TC) - 29E-121.45" at bounding box center [652, 70] width 170 height 24
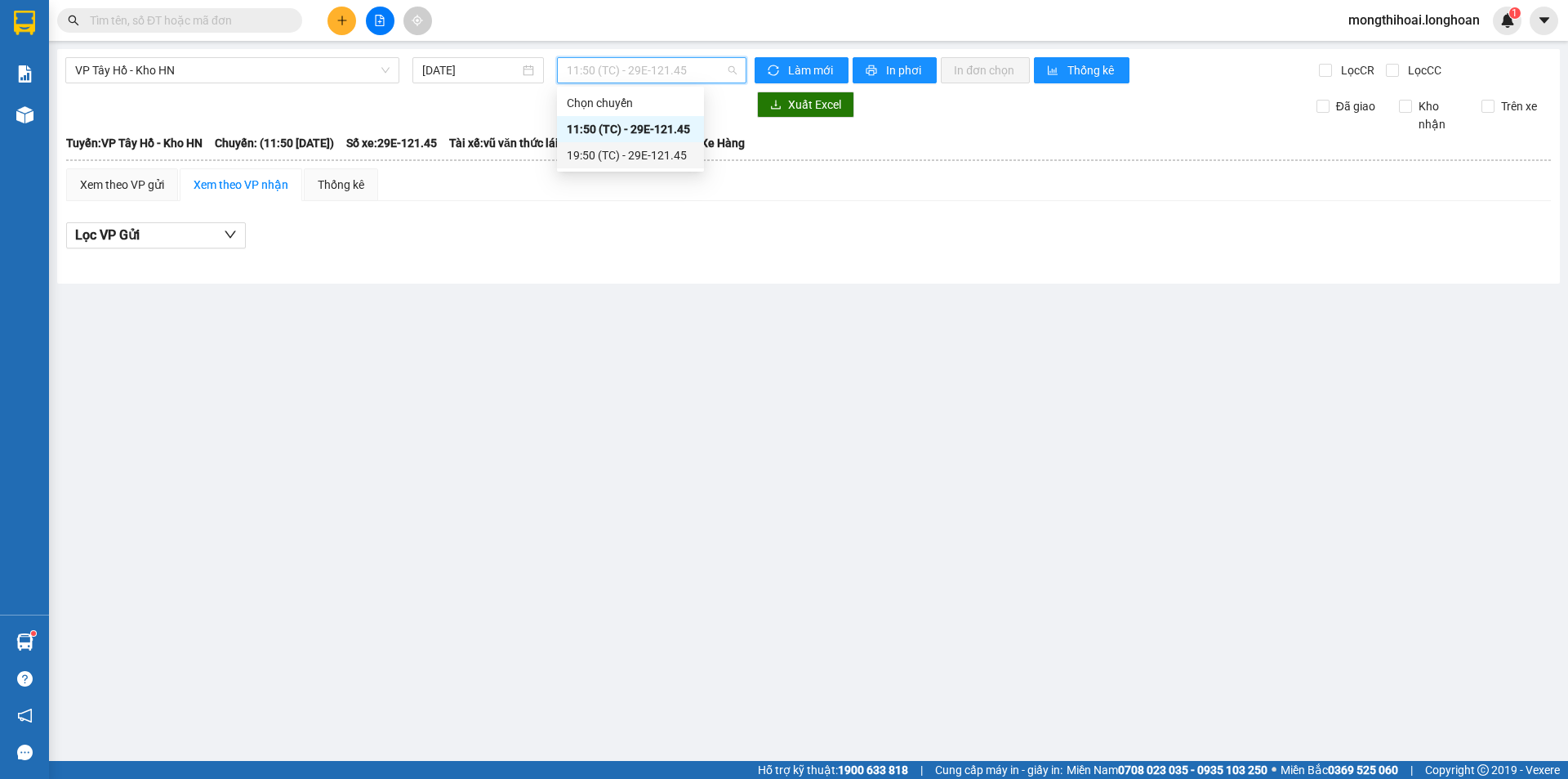
click at [604, 155] on div "19:50 (TC) - 29E-121.45" at bounding box center [630, 155] width 127 height 18
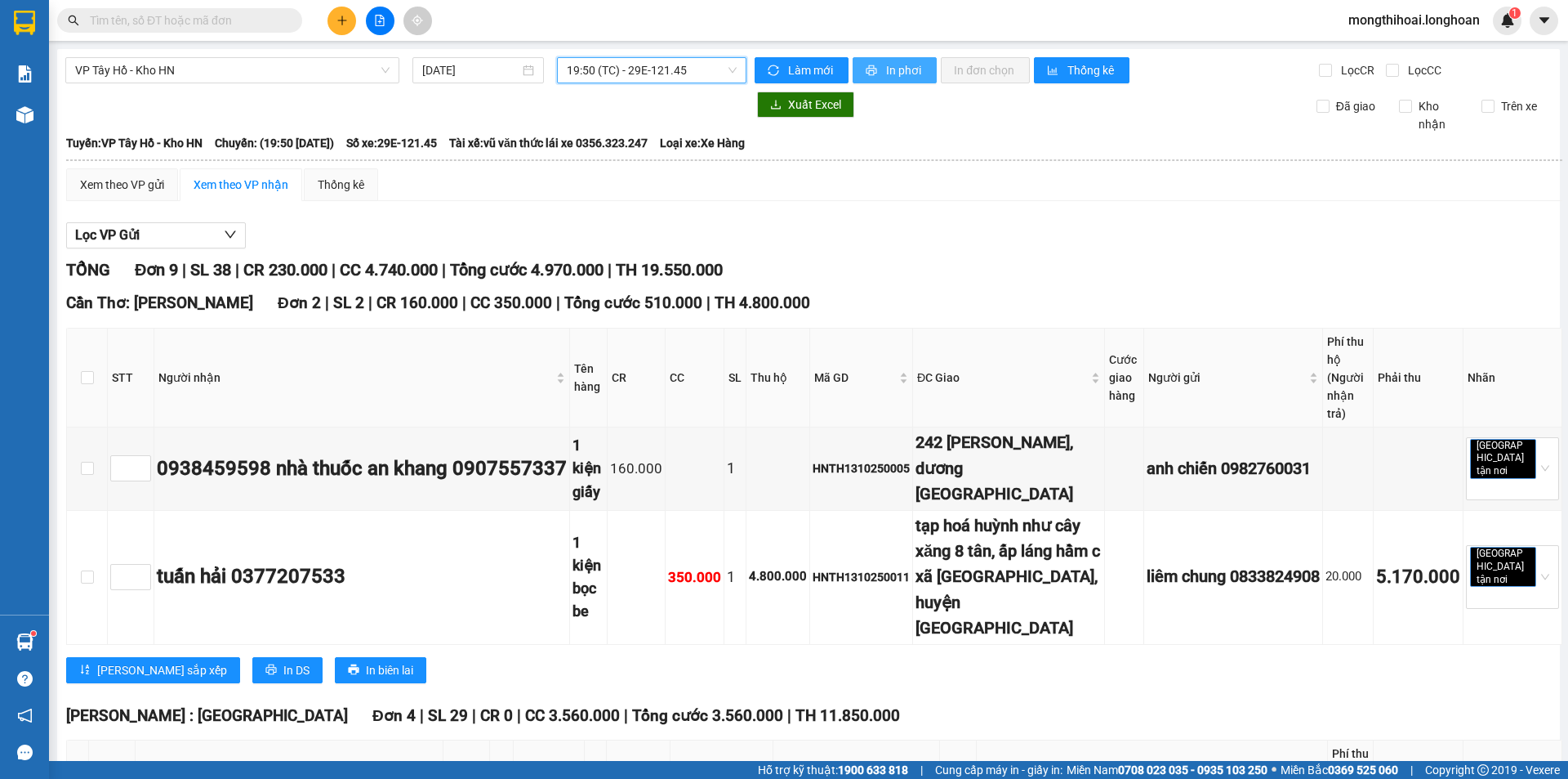
click at [896, 61] on button "In phơi" at bounding box center [895, 70] width 84 height 26
